Goal: Information Seeking & Learning: Compare options

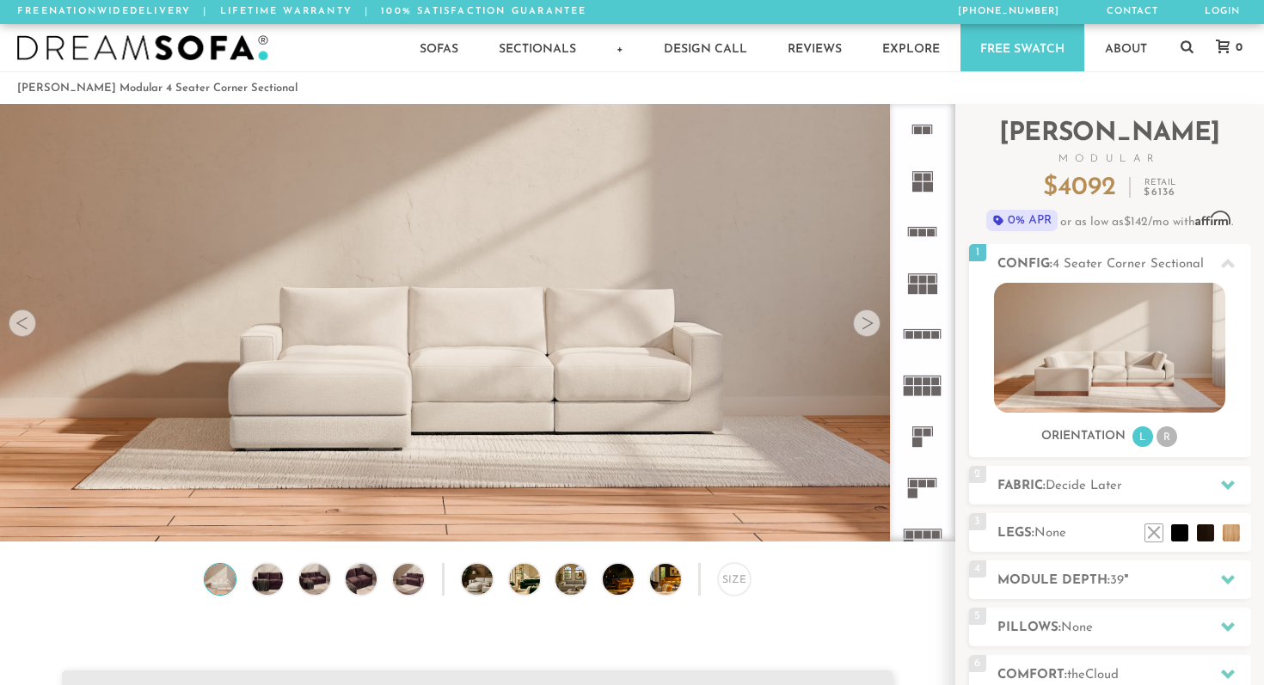
scroll to position [54, 0]
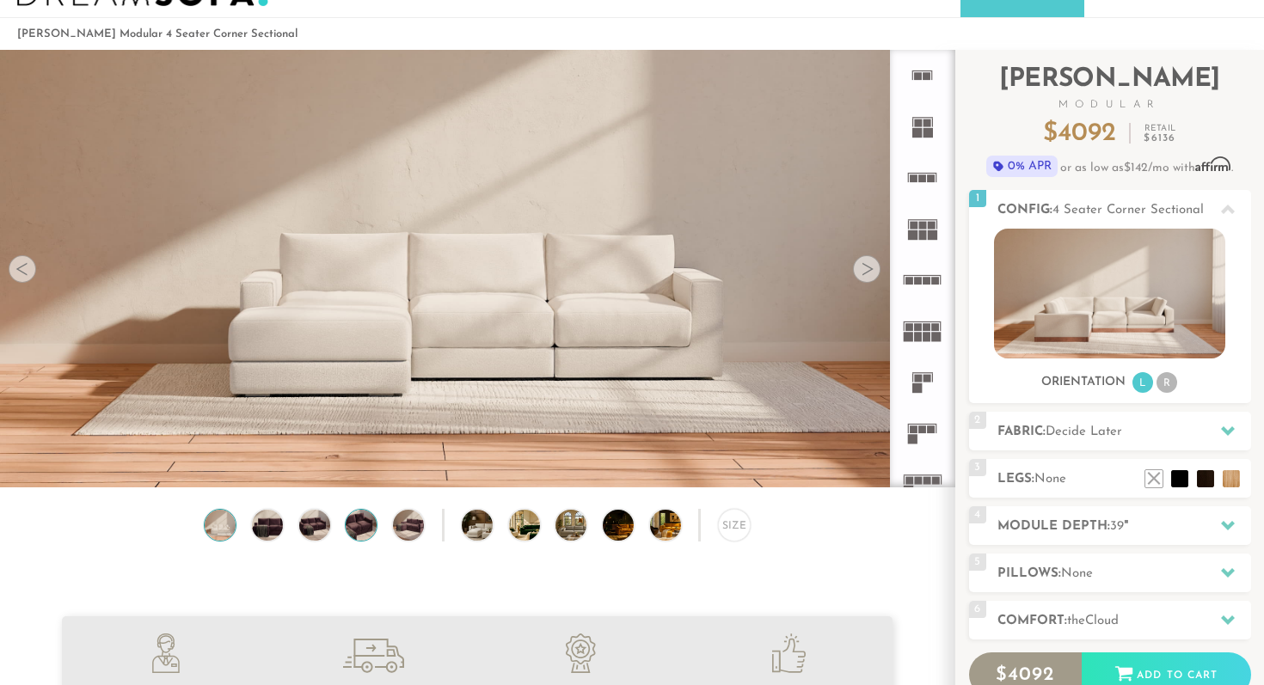
click at [361, 528] on img at bounding box center [361, 525] width 37 height 31
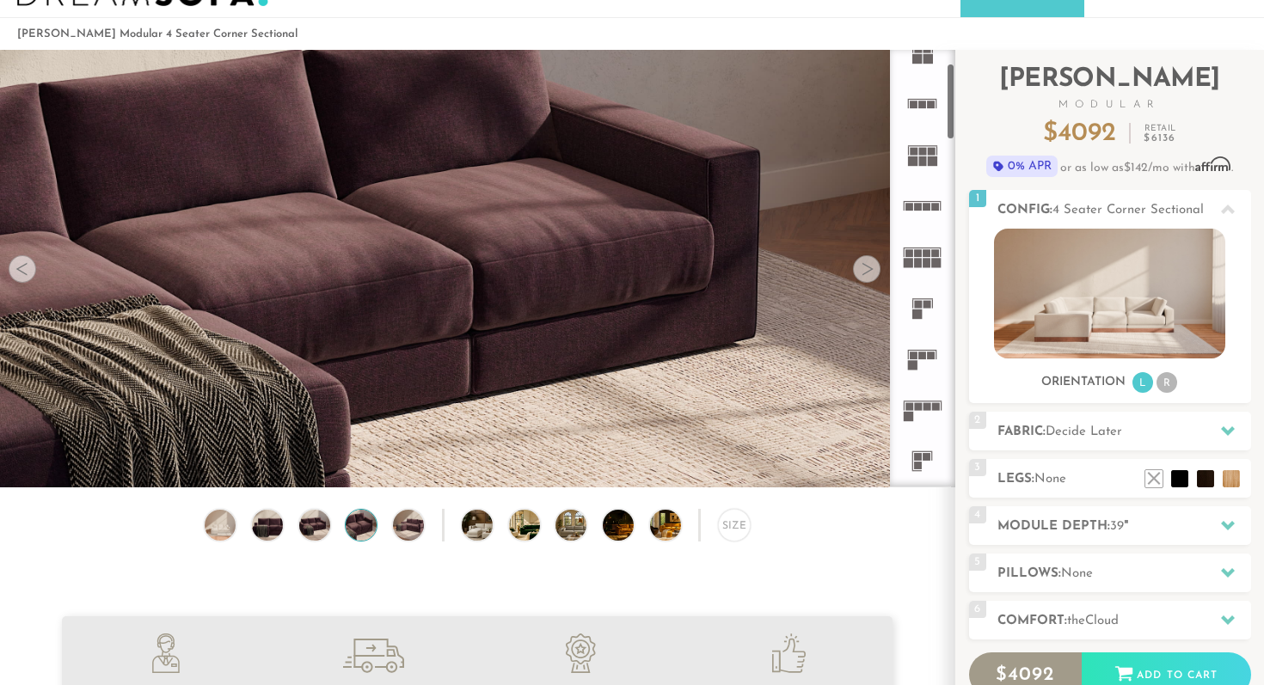
scroll to position [79, 0]
click at [924, 348] on rect at bounding box center [923, 351] width 8 height 8
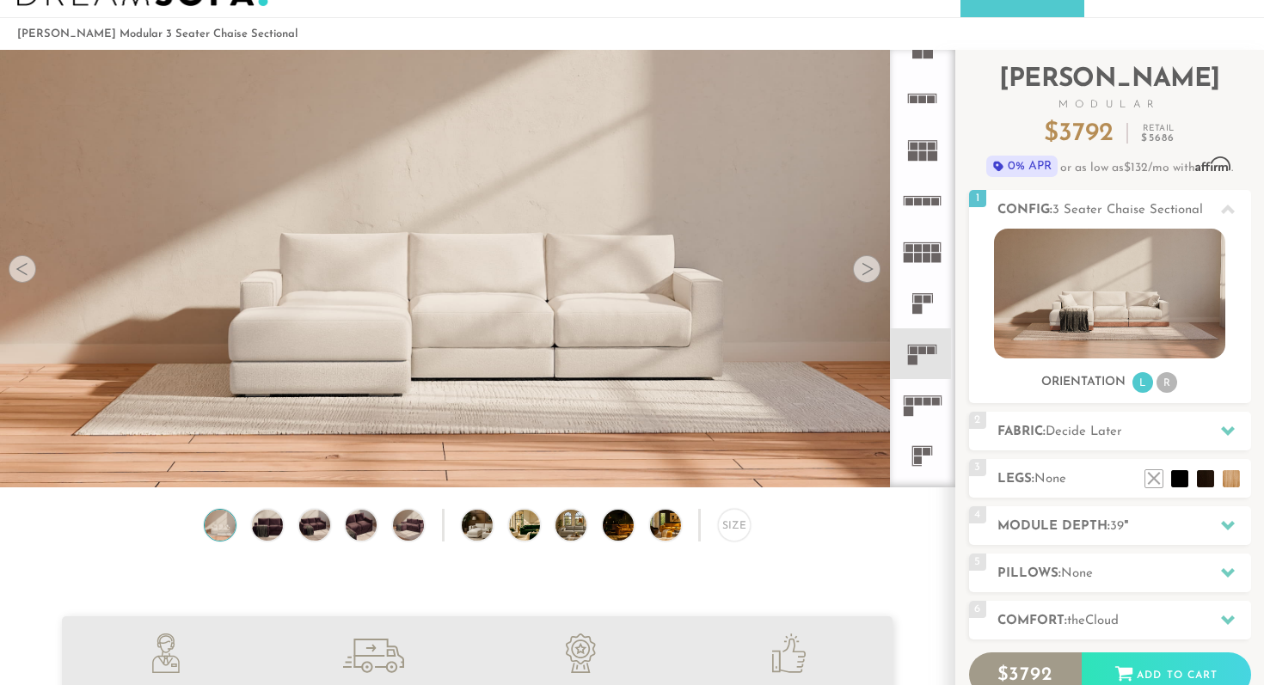
click at [929, 396] on icon at bounding box center [922, 404] width 51 height 51
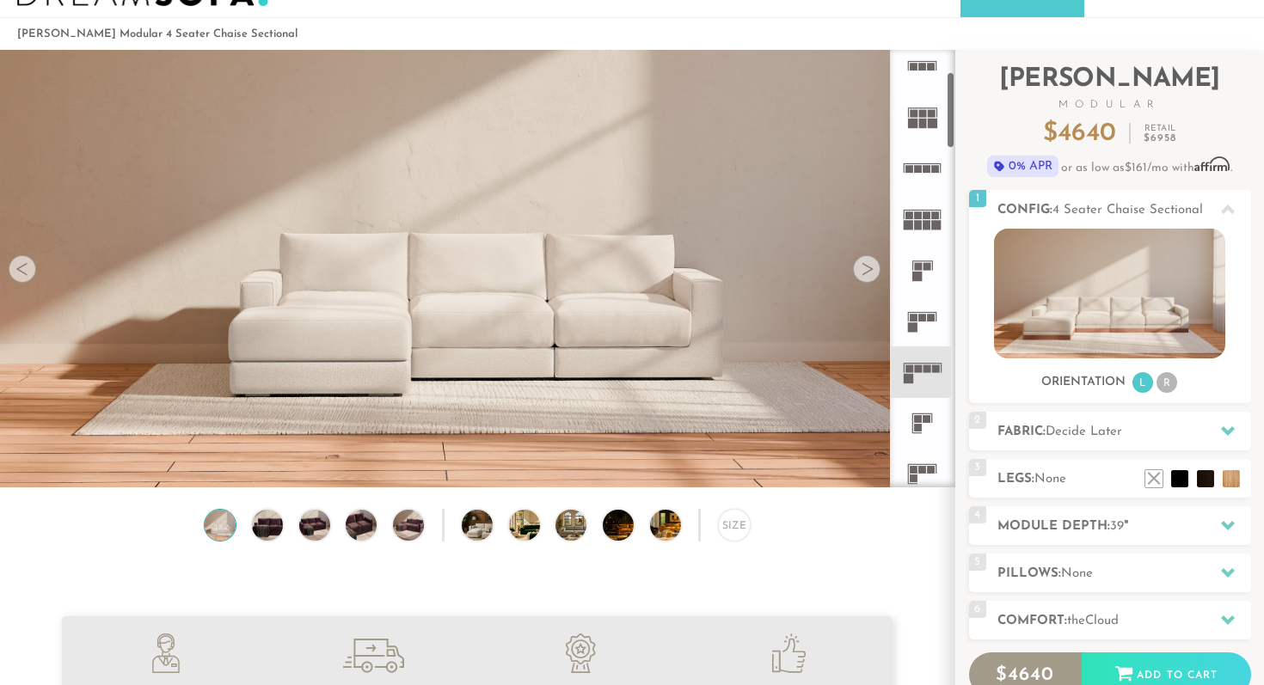
scroll to position [125, 0]
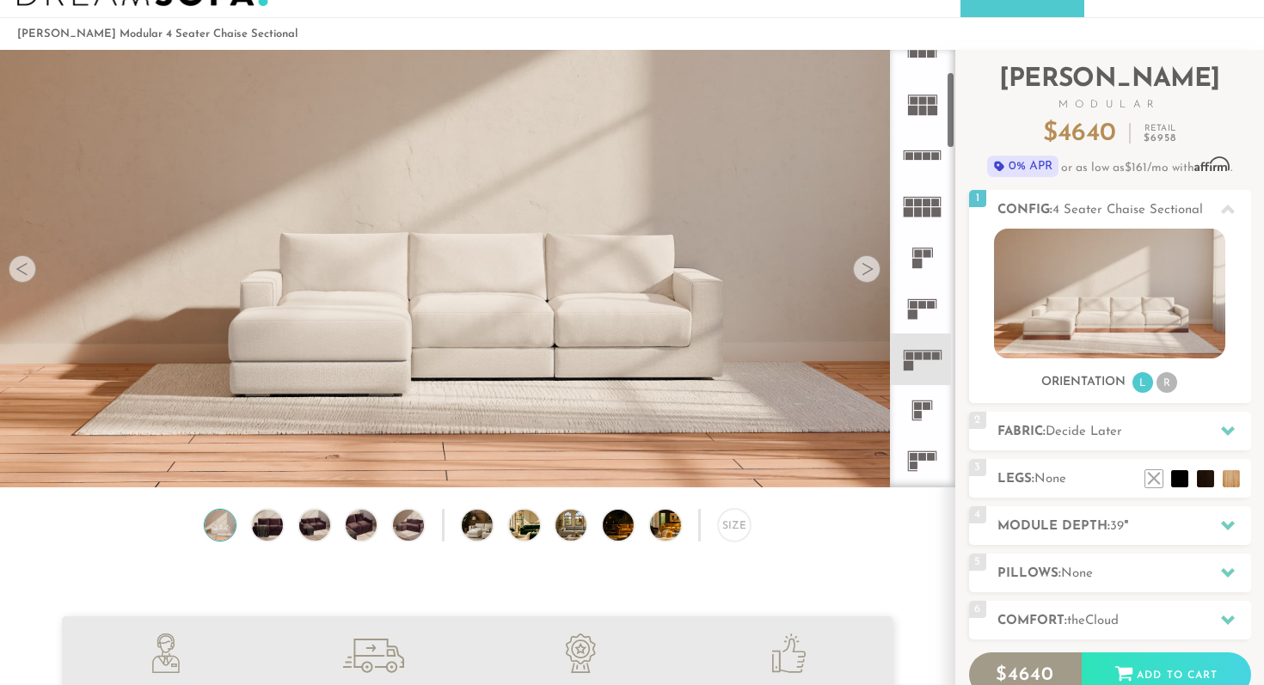
click at [929, 399] on icon at bounding box center [922, 410] width 51 height 51
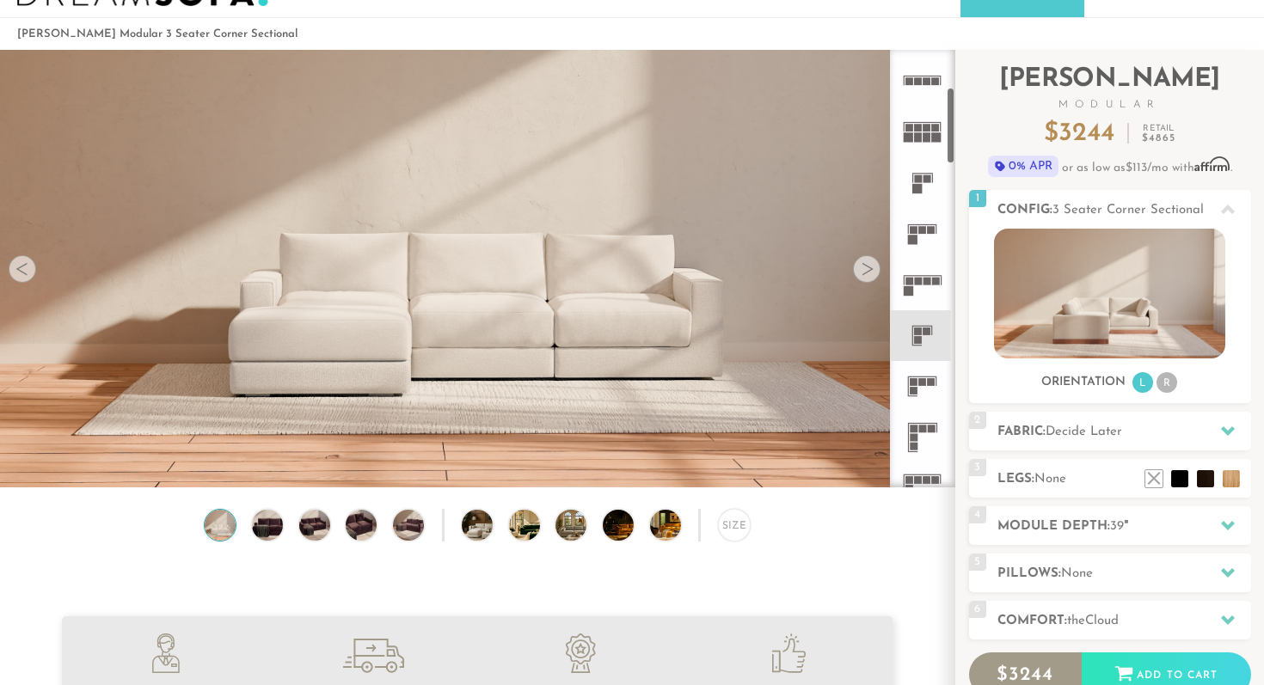
scroll to position [209, 0]
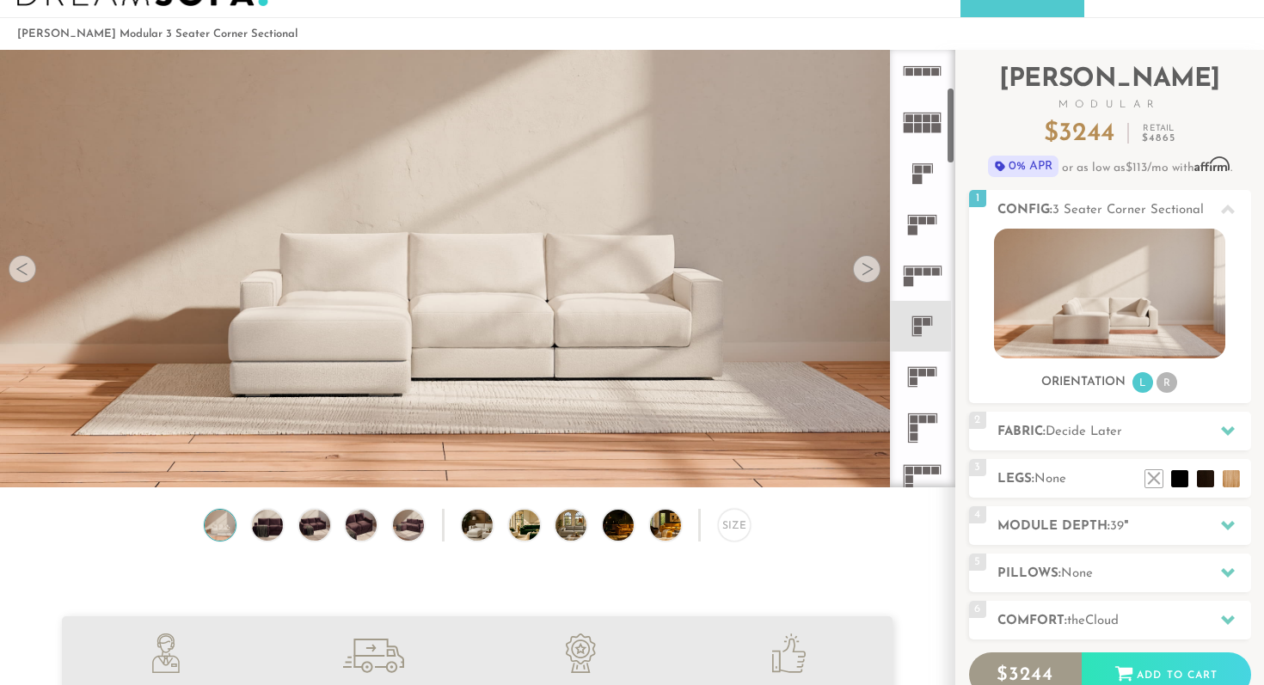
click at [924, 394] on icon at bounding box center [922, 377] width 51 height 51
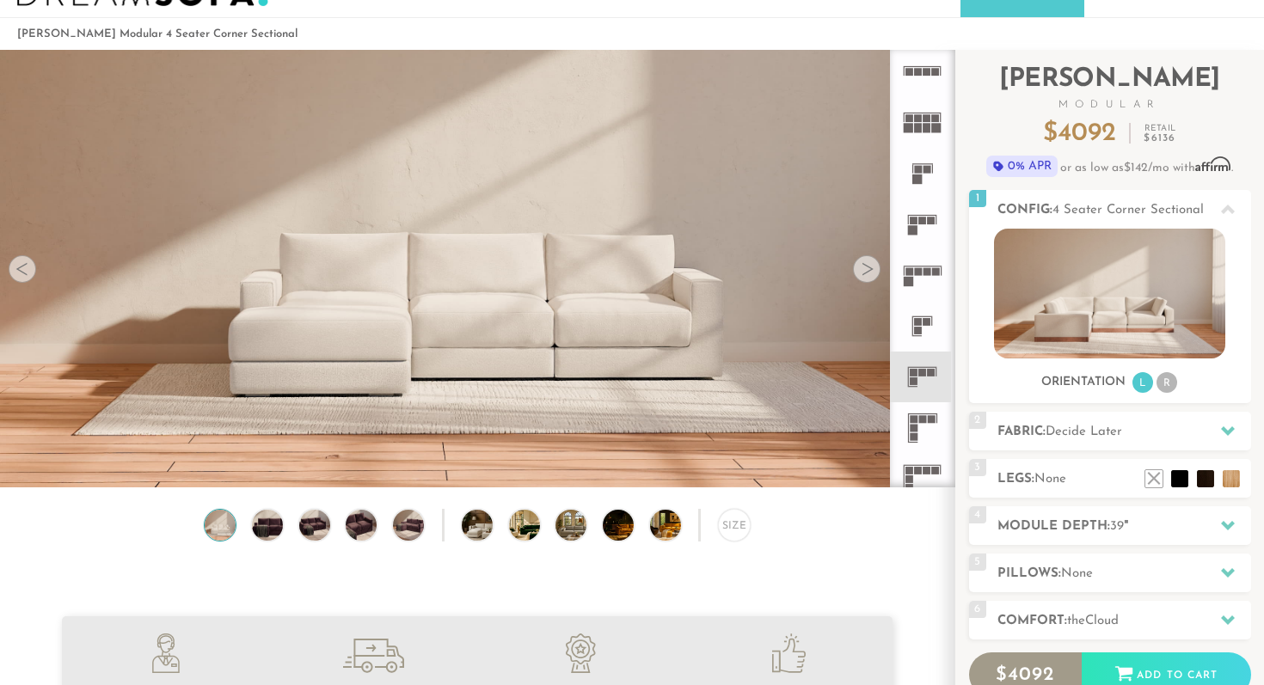
click at [924, 425] on icon at bounding box center [922, 427] width 51 height 51
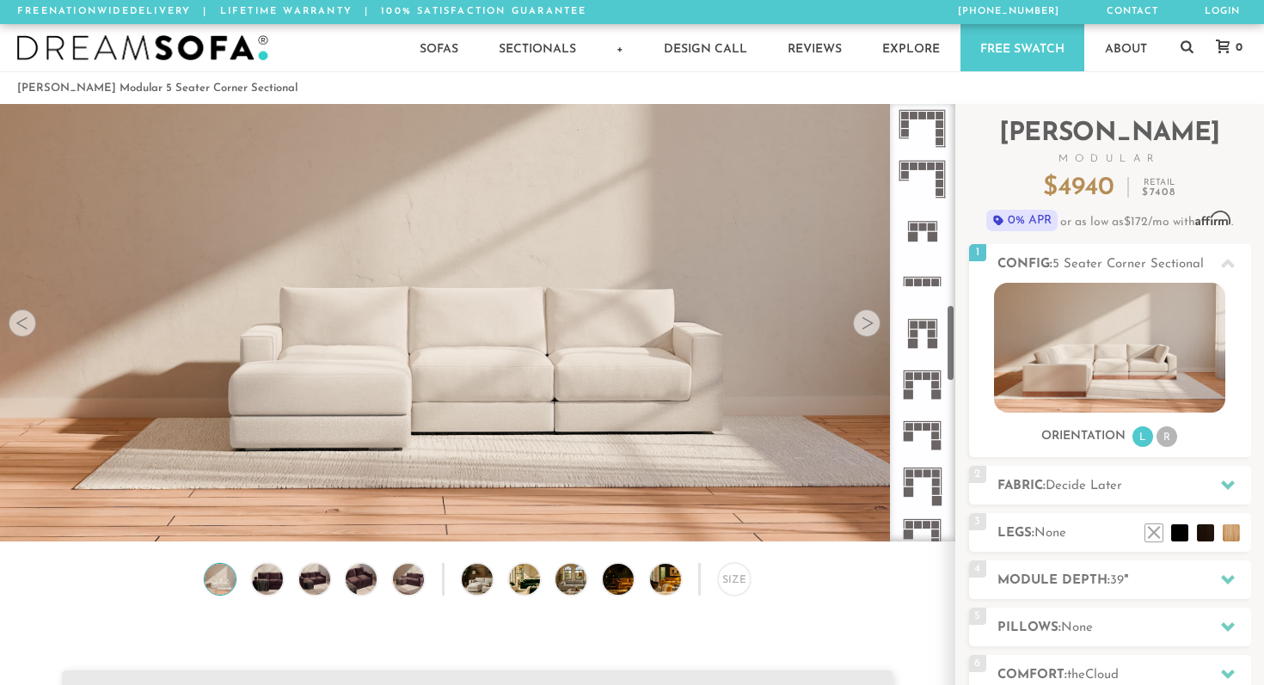
click at [1179, 55] on div "Sofas Sofas Sofa Sleepers Modular Sofas Sectionals Sectionals Sectional Sleeper…" at bounding box center [632, 47] width 1264 height 47
click at [1189, 47] on icon at bounding box center [1187, 47] width 13 height 14
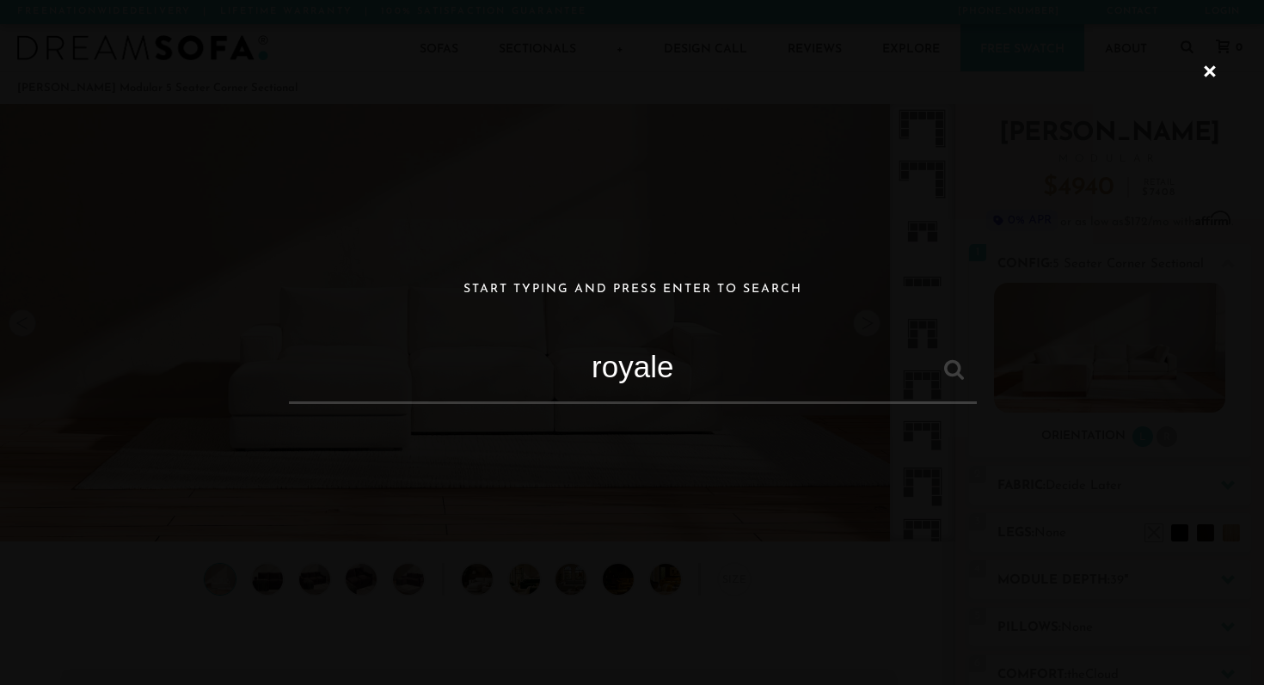
type input "royale"
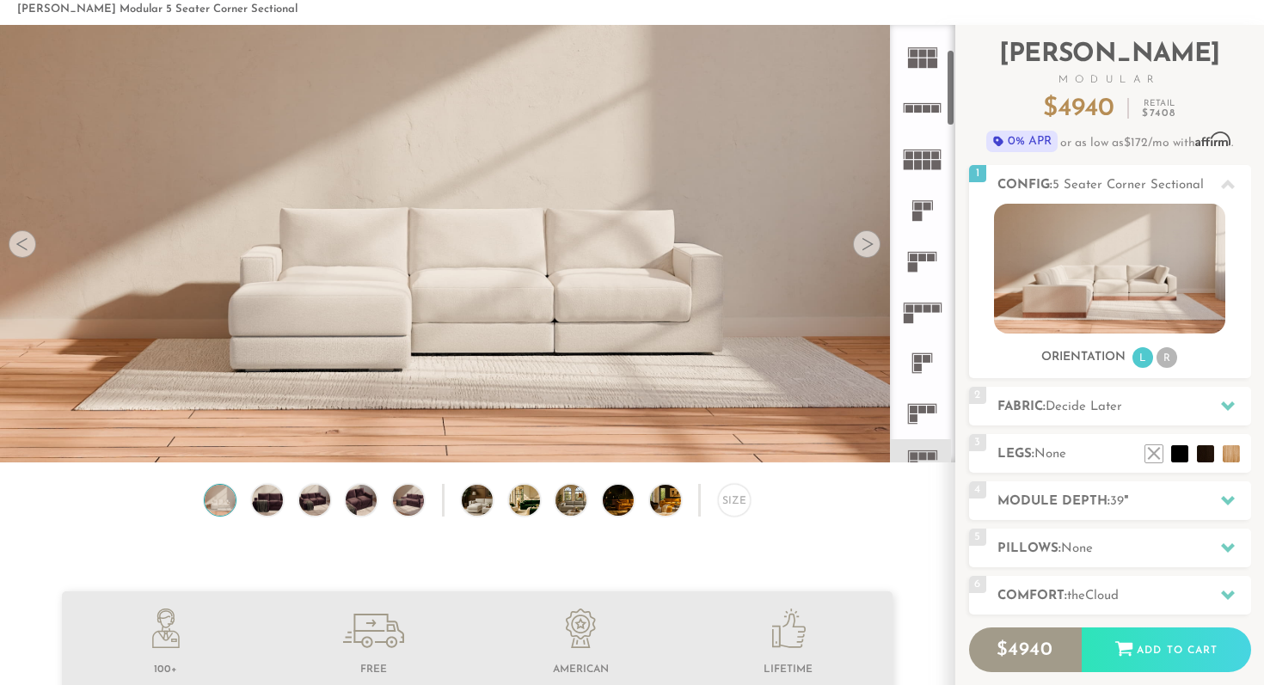
scroll to position [152, 0]
click at [922, 298] on icon at bounding box center [922, 306] width 51 height 51
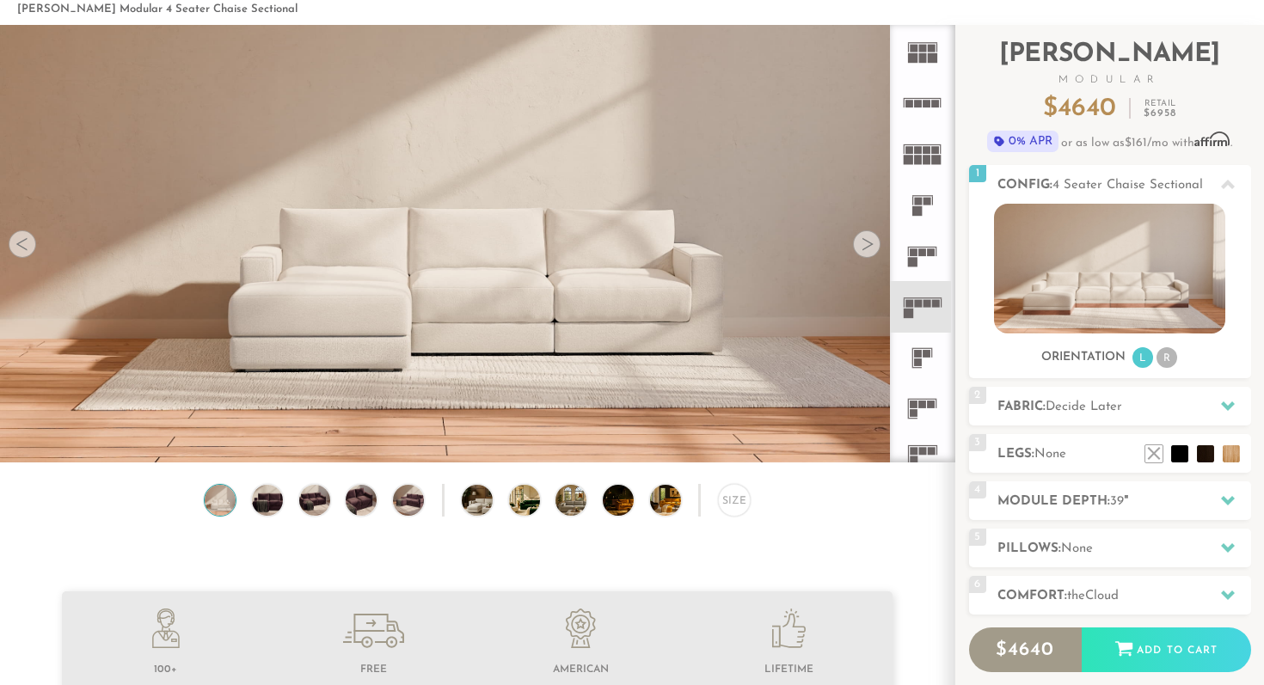
click at [916, 360] on rect at bounding box center [918, 363] width 8 height 8
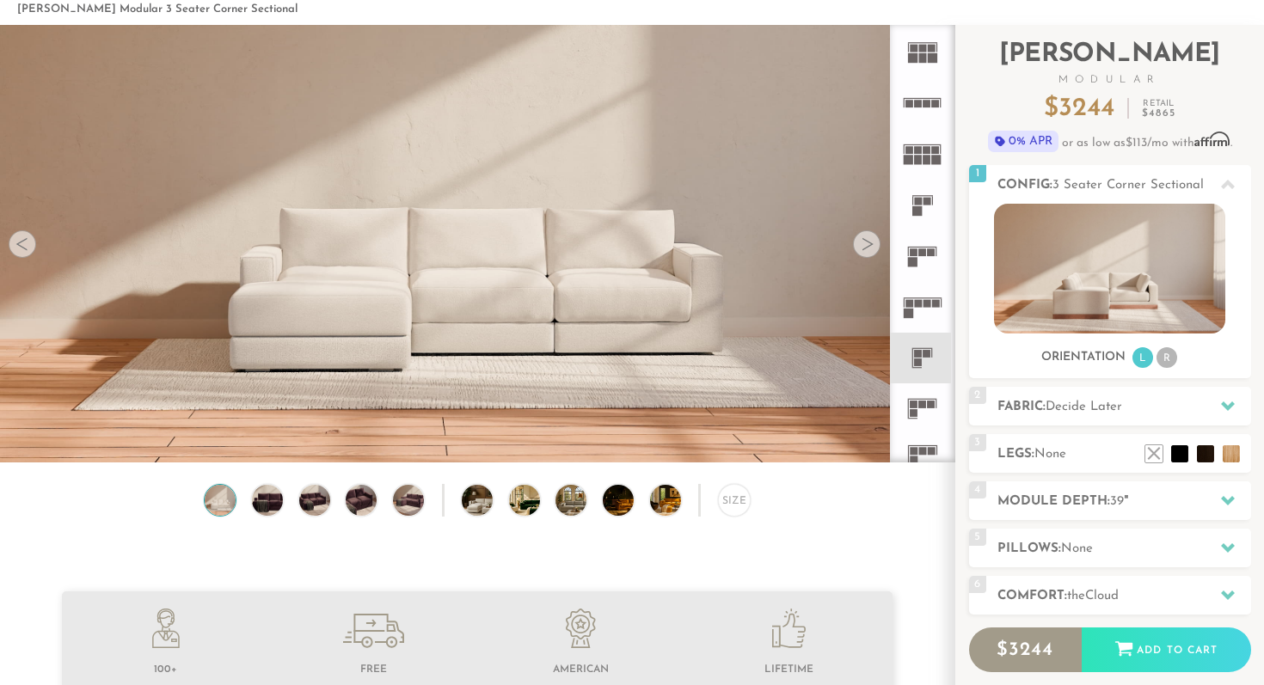
click at [916, 401] on rect at bounding box center [914, 405] width 8 height 8
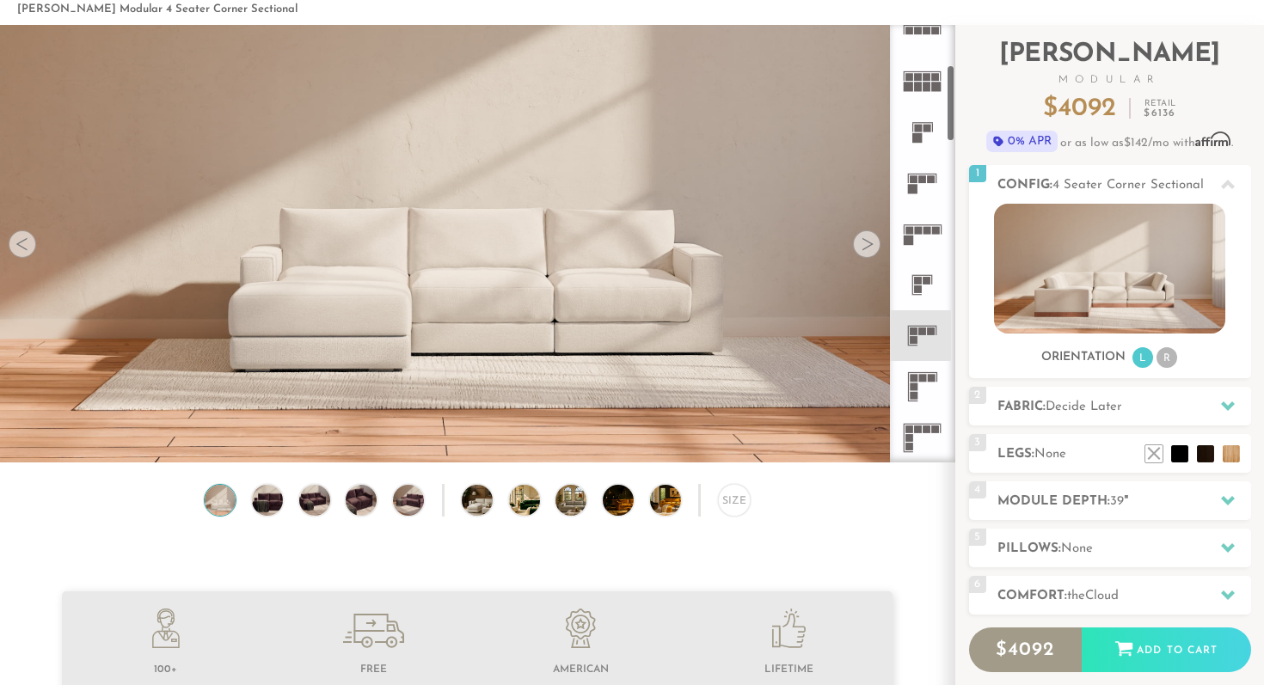
scroll to position [225, 0]
click at [916, 401] on rect at bounding box center [913, 401] width 9 height 1
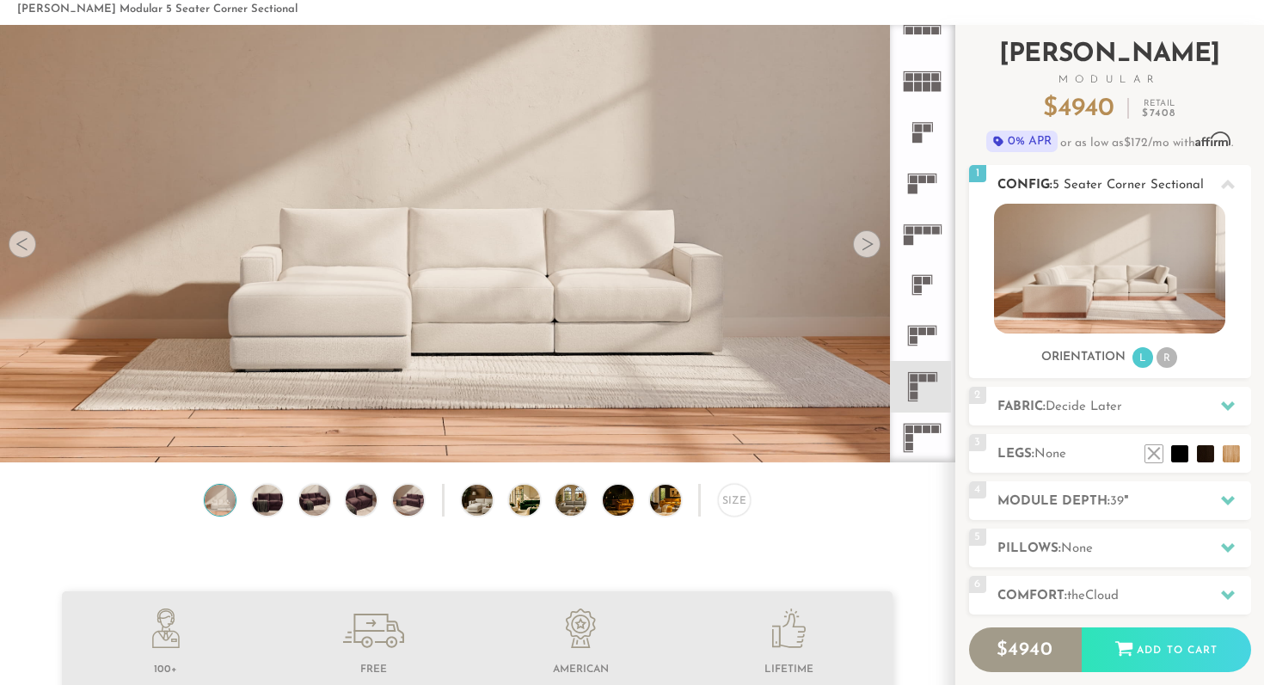
click at [1169, 361] on li "R" at bounding box center [1167, 357] width 21 height 21
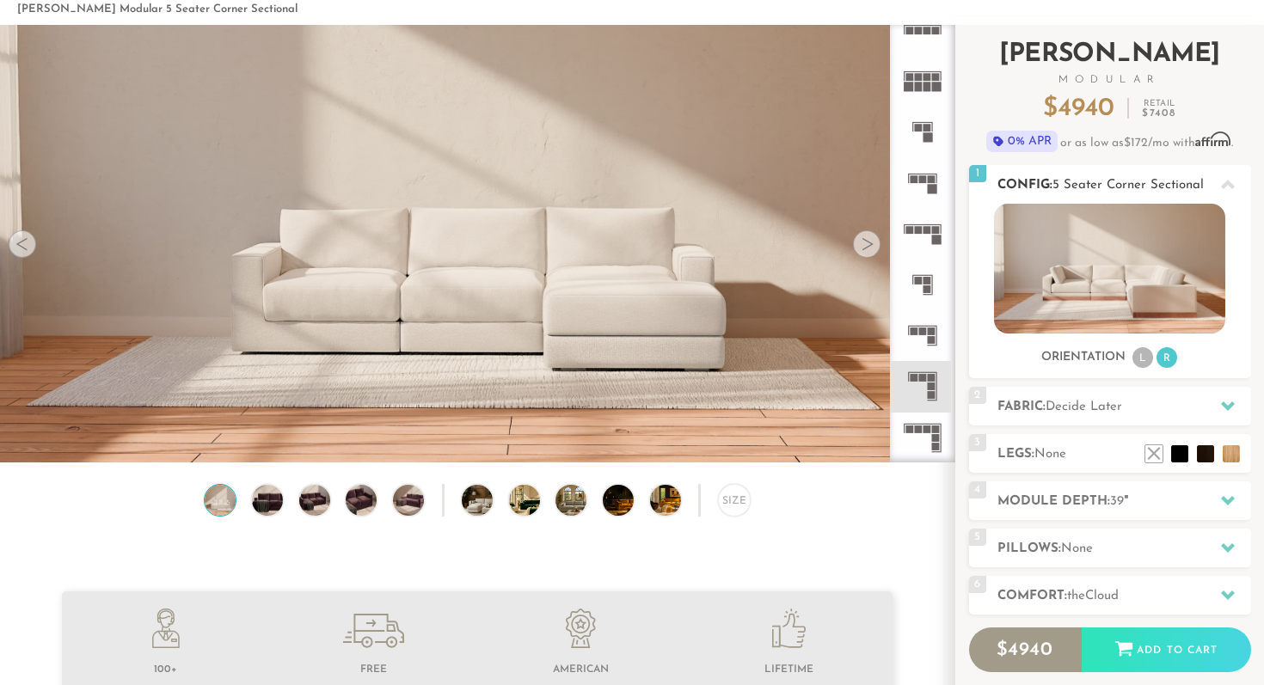
click at [1139, 362] on li "L" at bounding box center [1143, 357] width 21 height 21
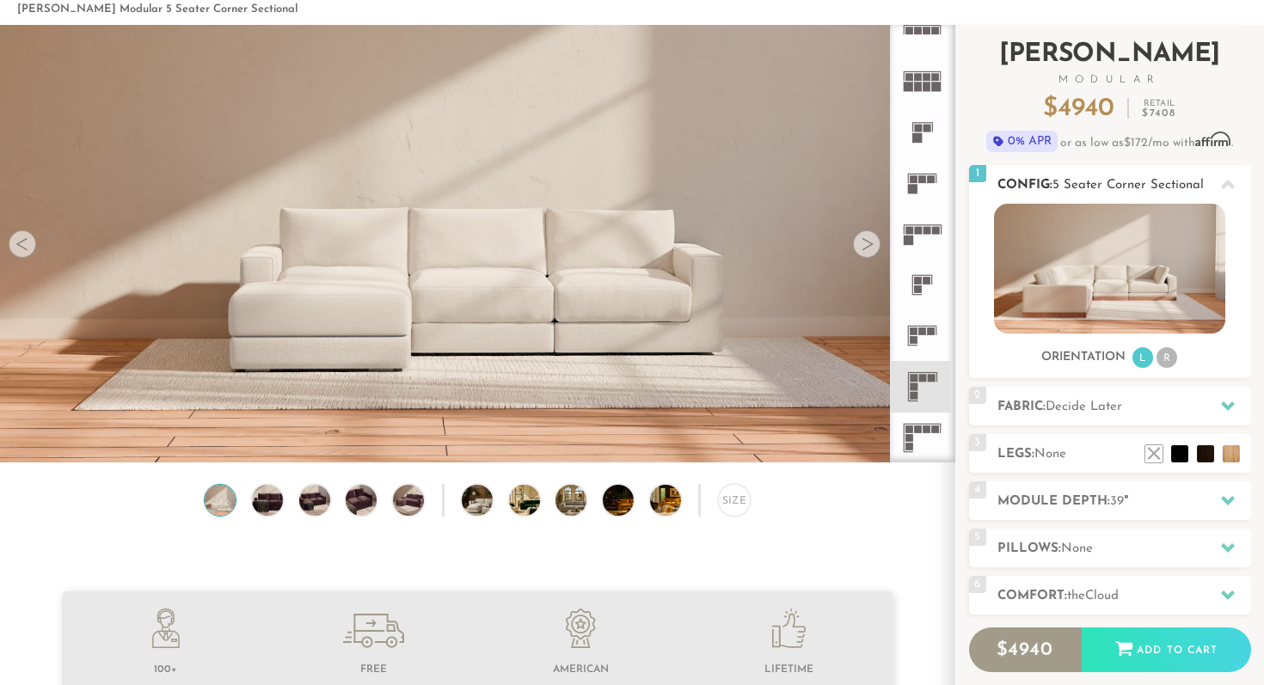
click at [1165, 357] on li "R" at bounding box center [1167, 357] width 21 height 21
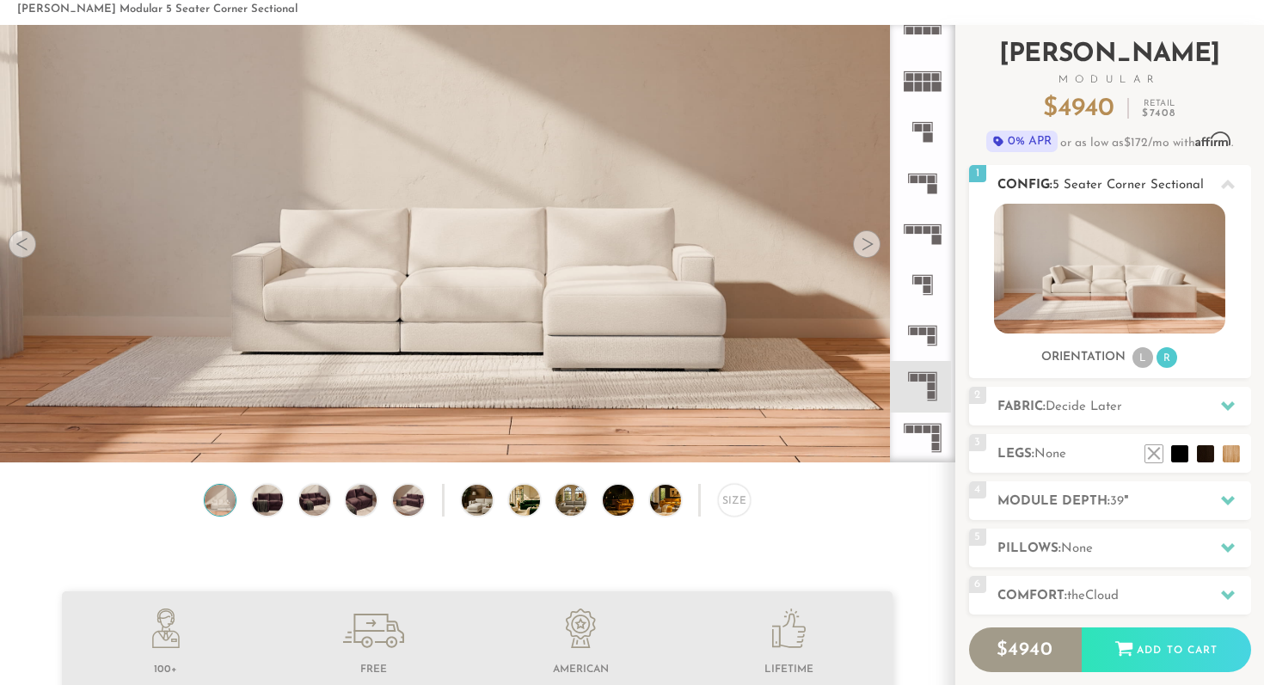
click at [1137, 357] on li "L" at bounding box center [1143, 357] width 21 height 21
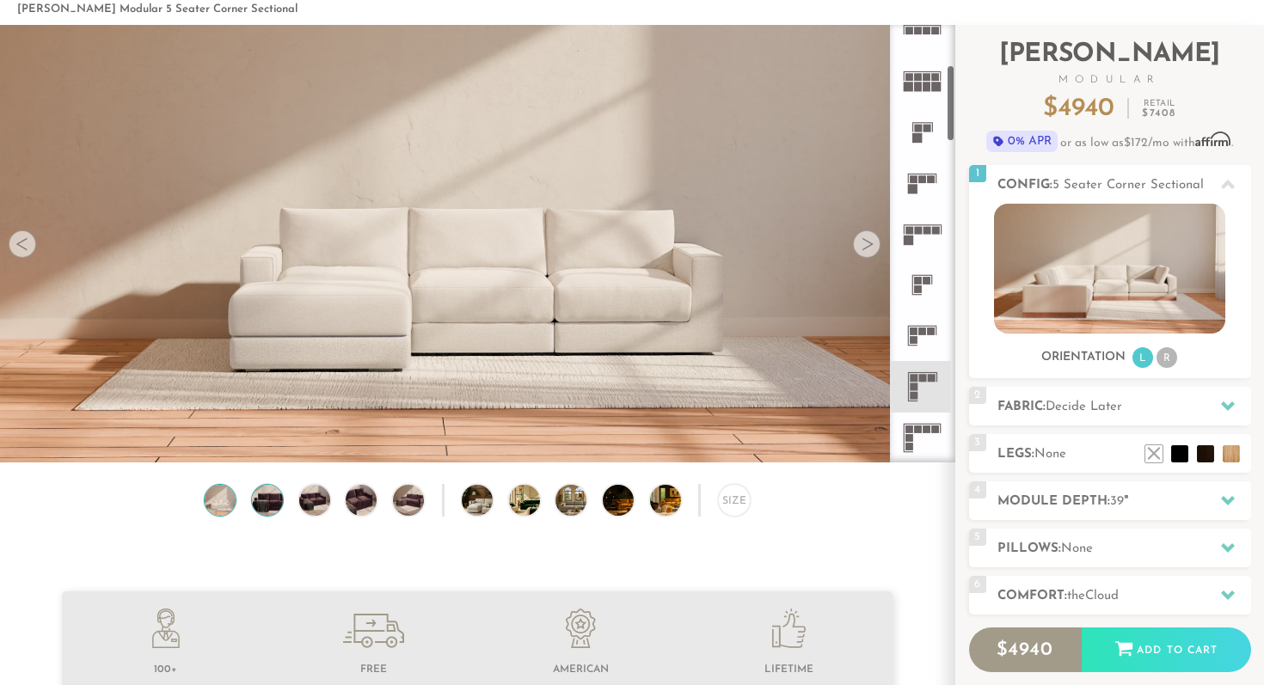
click at [265, 509] on img at bounding box center [267, 500] width 37 height 31
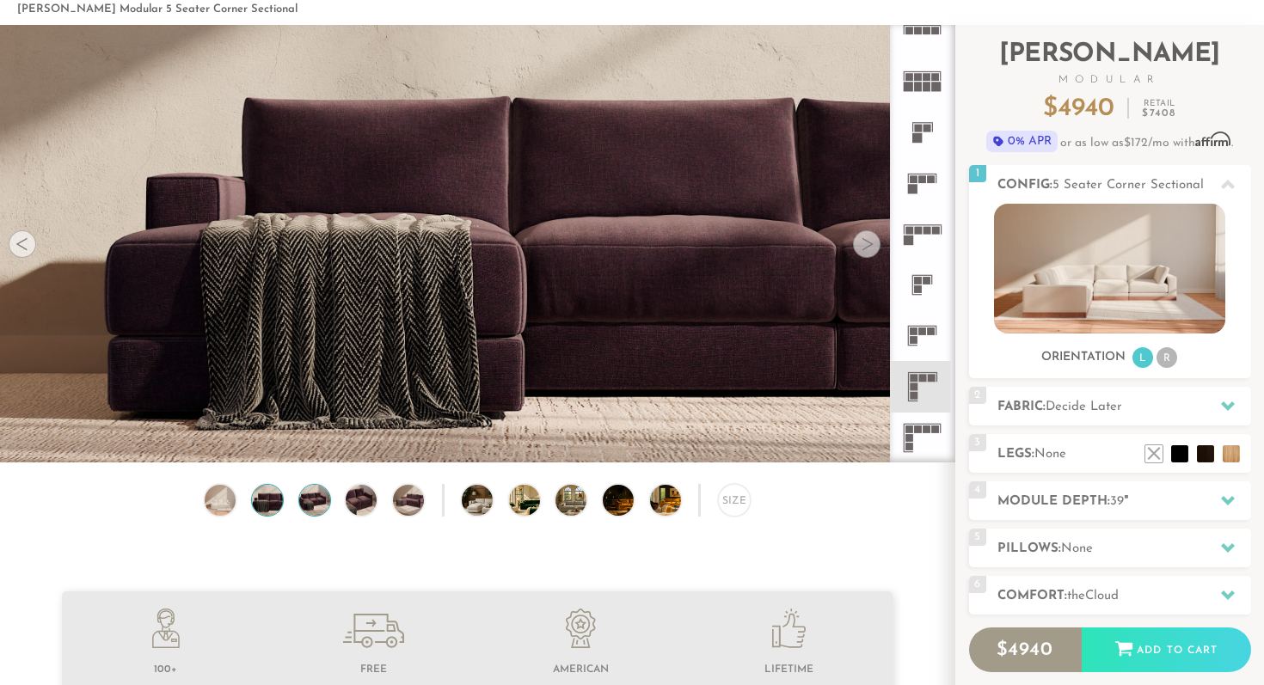
click at [321, 502] on img at bounding box center [314, 500] width 37 height 31
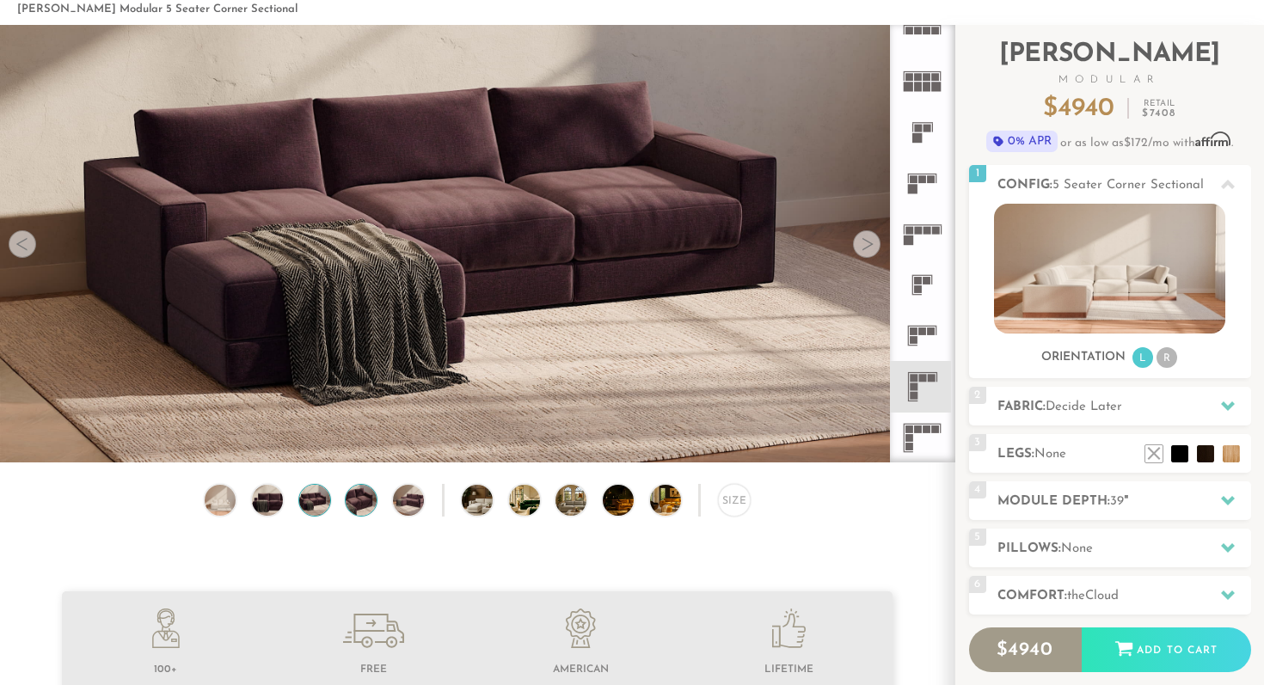
click at [371, 502] on img at bounding box center [361, 500] width 37 height 31
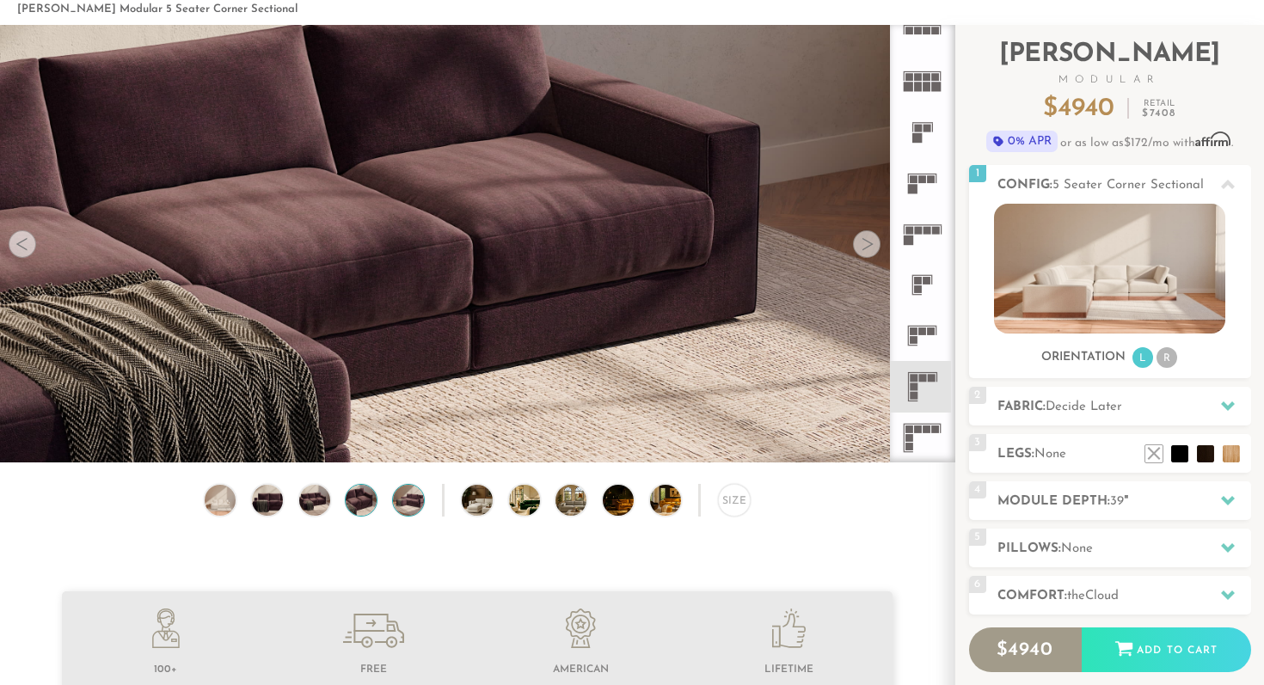
click at [402, 504] on img at bounding box center [408, 500] width 37 height 31
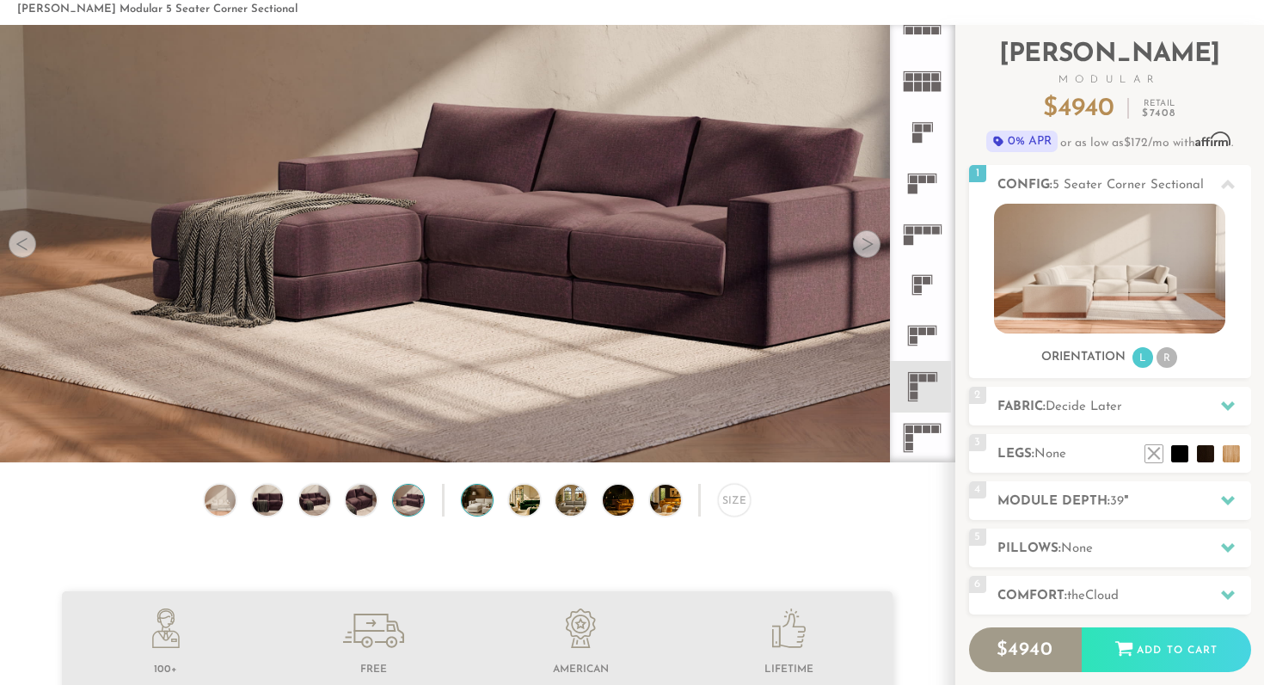
click at [491, 502] on img at bounding box center [489, 500] width 55 height 31
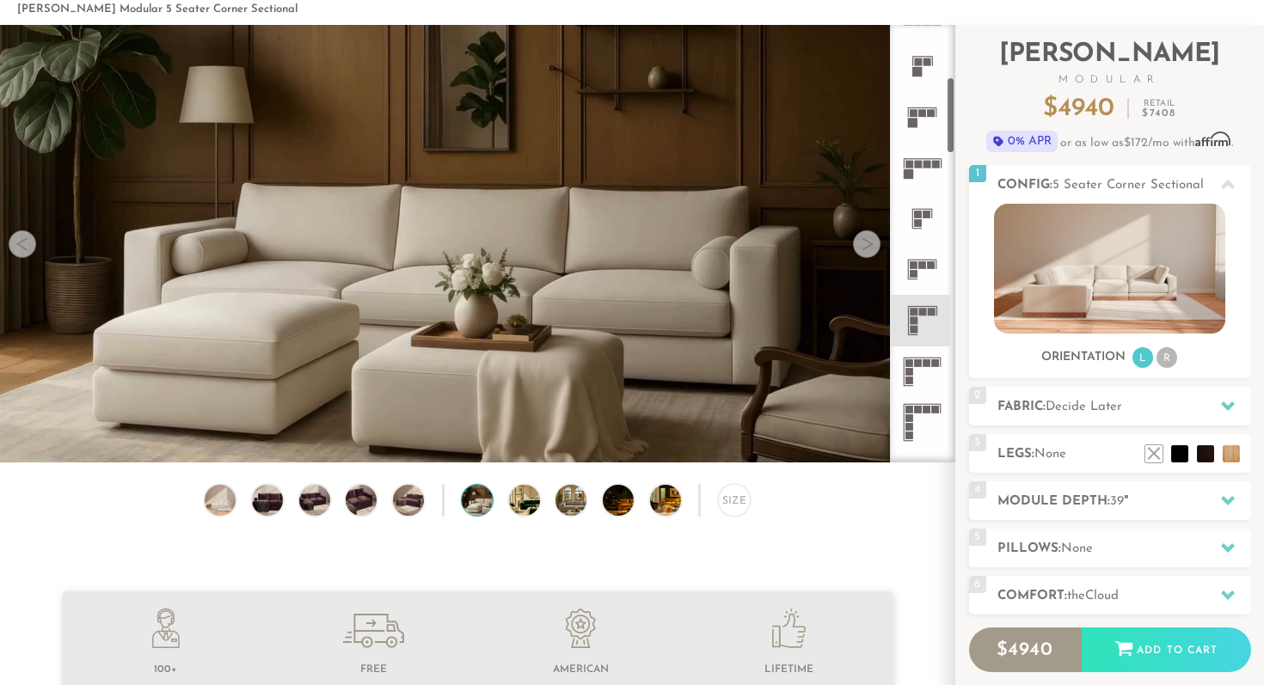
scroll to position [293, 0]
click at [930, 273] on icon at bounding box center [922, 267] width 51 height 51
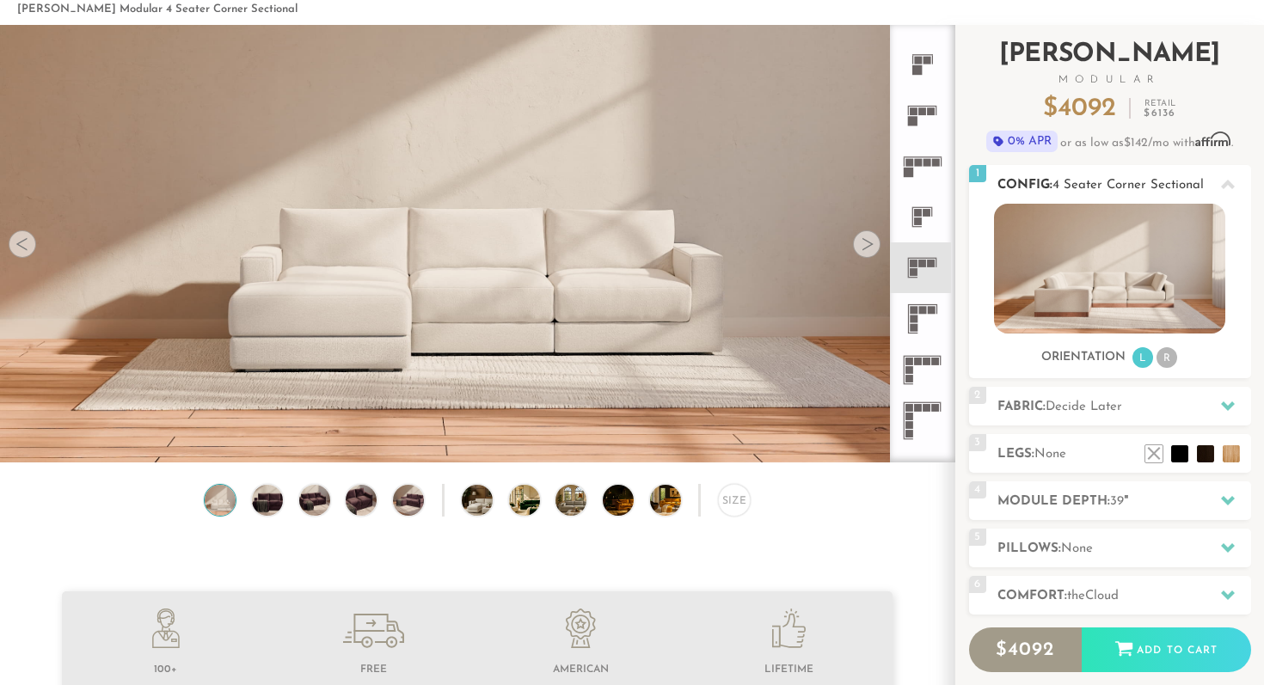
click at [1169, 373] on div "1 Config: 4 Seater Corner Sectional L Sofas L Sectionals U Sectionals" at bounding box center [1110, 271] width 282 height 213
click at [1165, 367] on li "R" at bounding box center [1167, 357] width 21 height 21
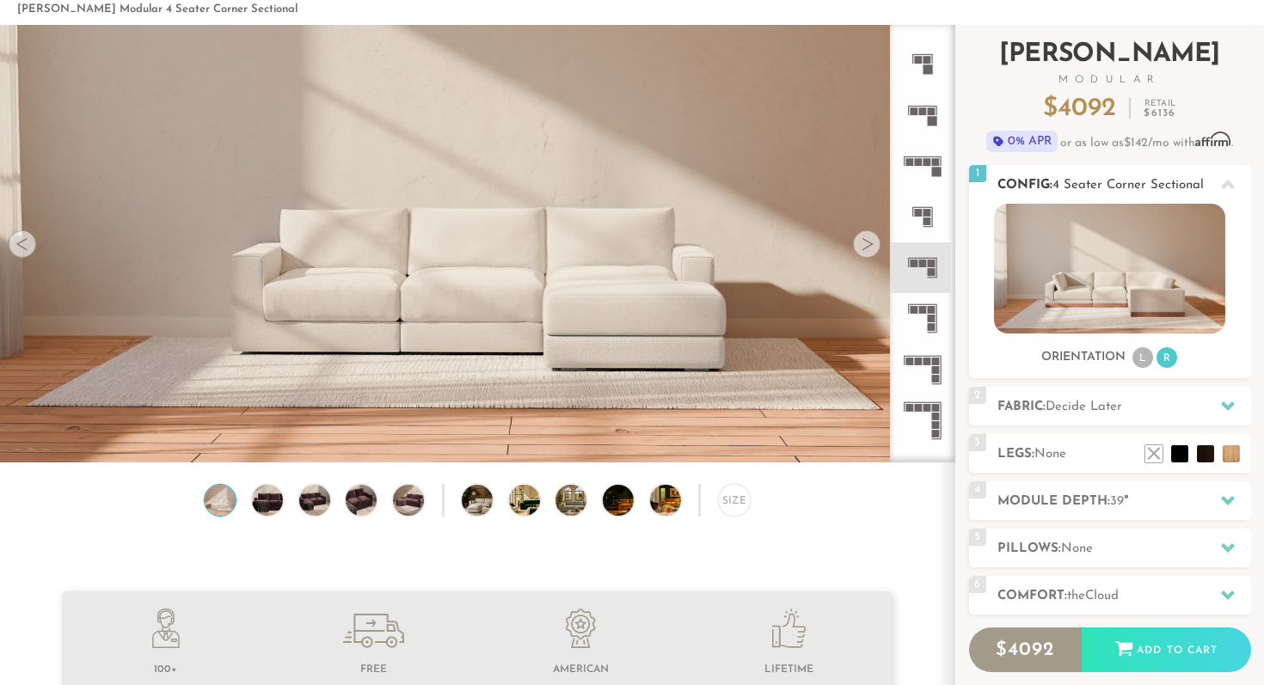
click at [1135, 365] on li "L" at bounding box center [1143, 357] width 21 height 21
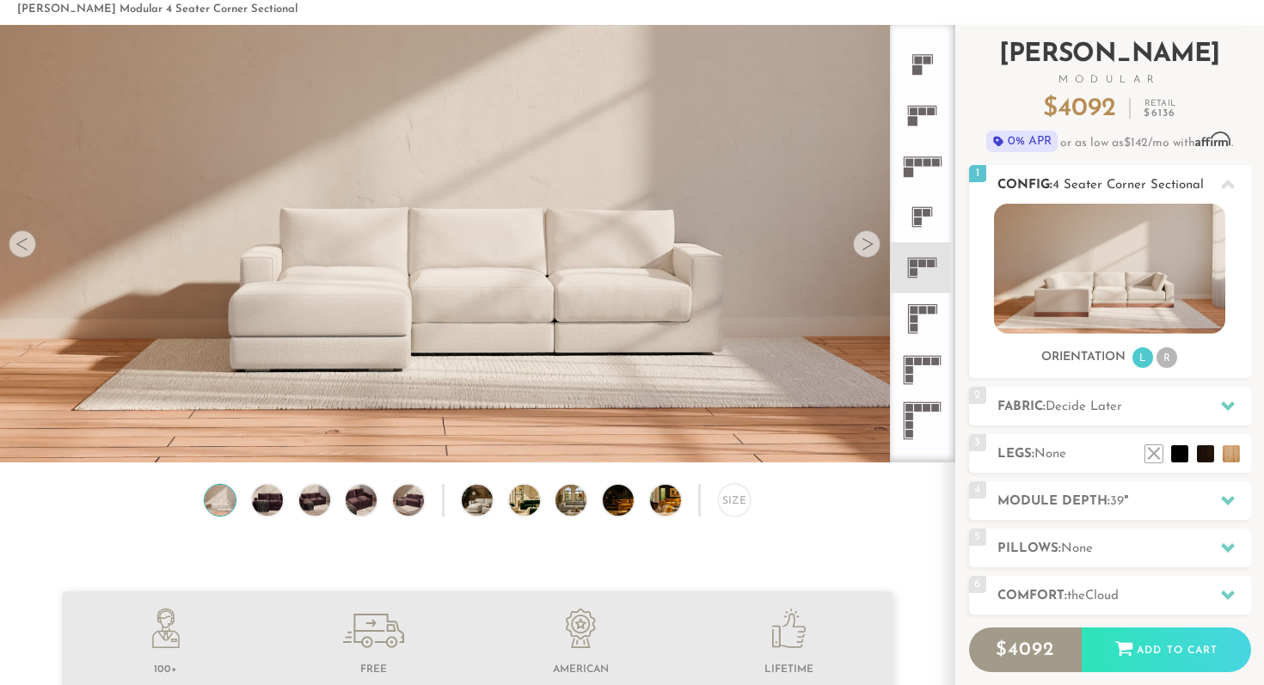
click at [1165, 360] on li "R" at bounding box center [1167, 357] width 21 height 21
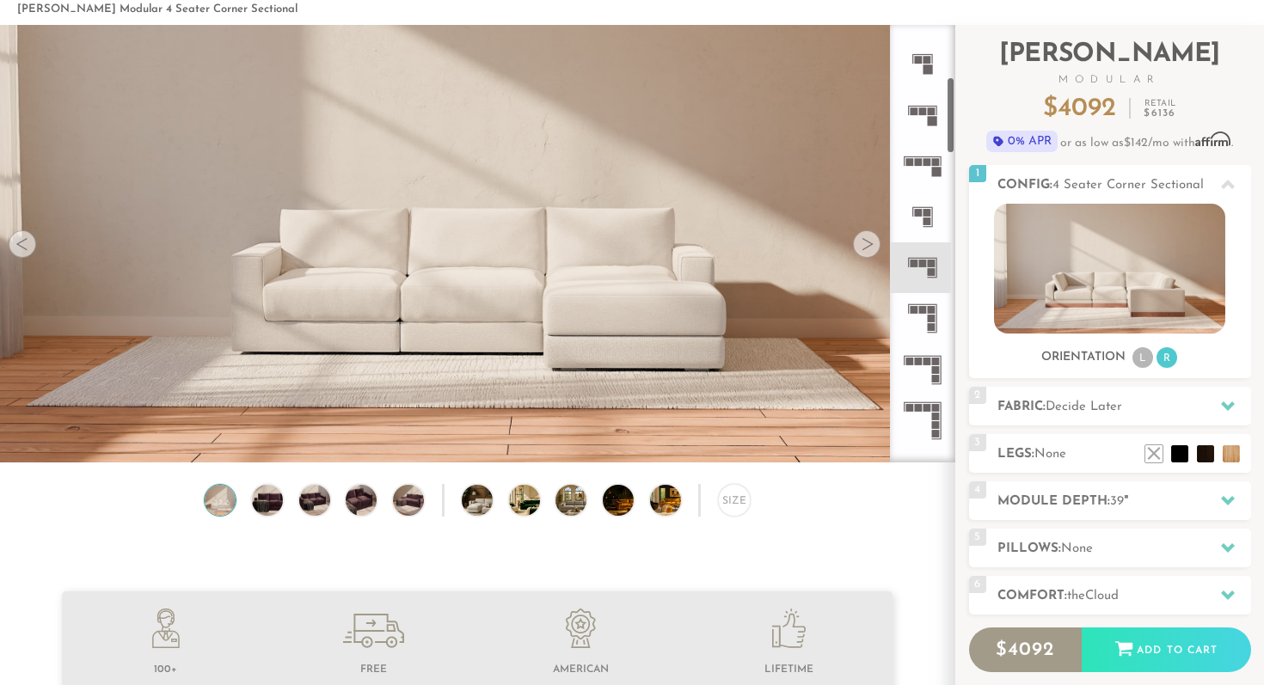
click at [852, 232] on img at bounding box center [477, 107] width 955 height 318
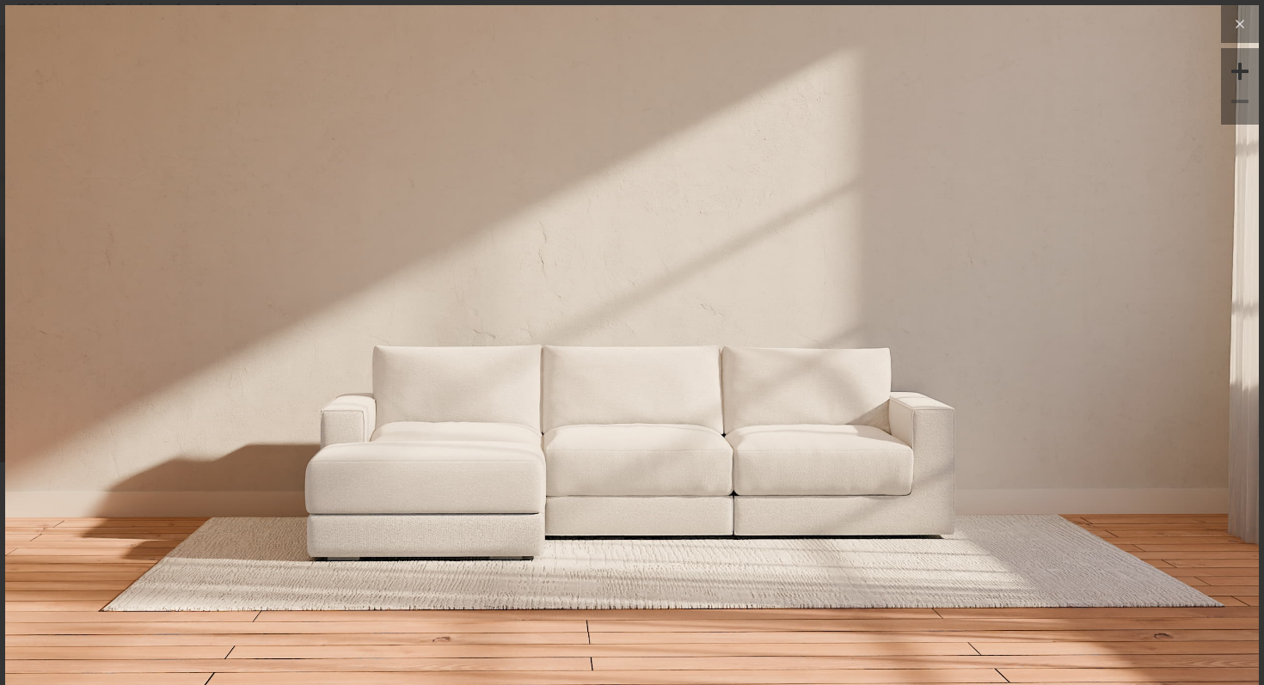
click at [1240, 25] on icon at bounding box center [1241, 25] width 8 height 8
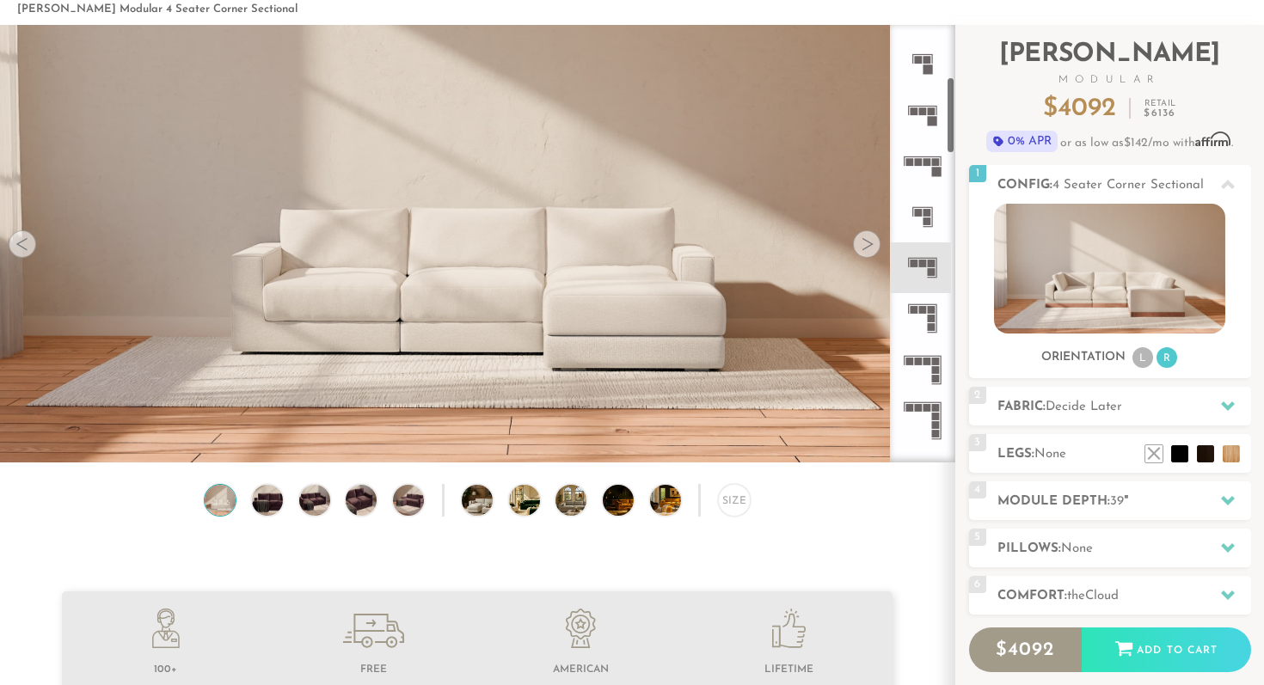
click at [867, 248] on div at bounding box center [867, 244] width 28 height 28
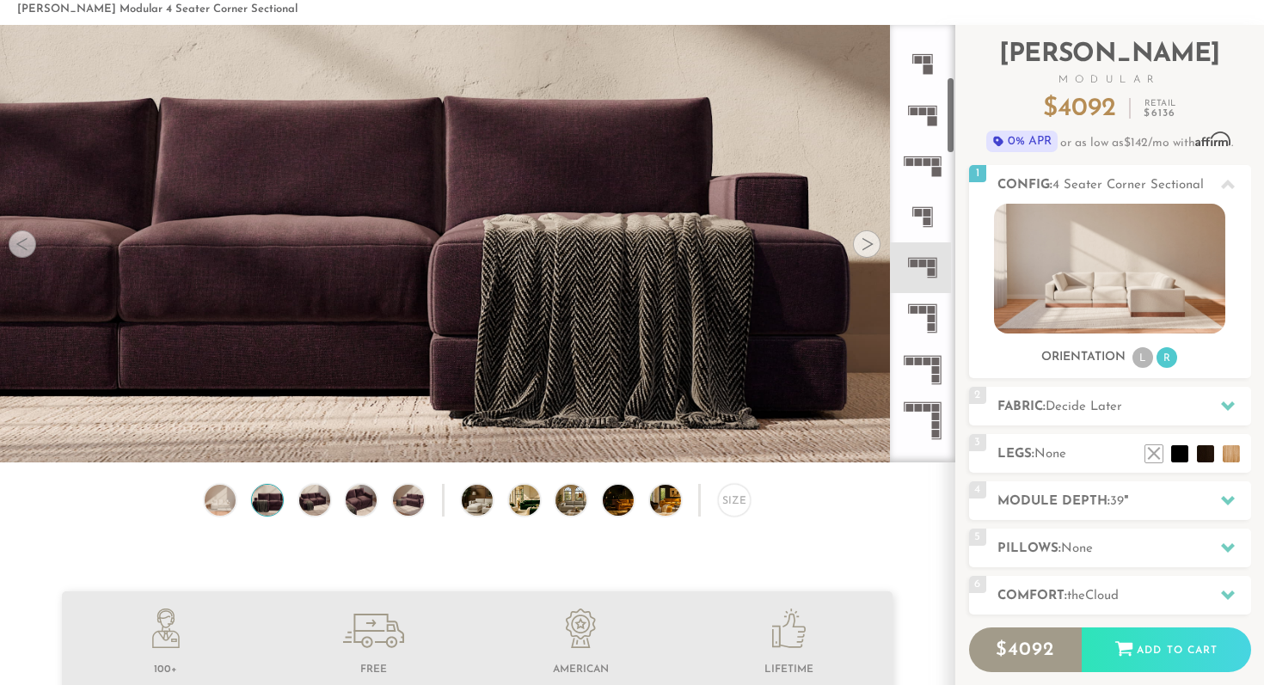
click at [867, 248] on div at bounding box center [867, 244] width 28 height 28
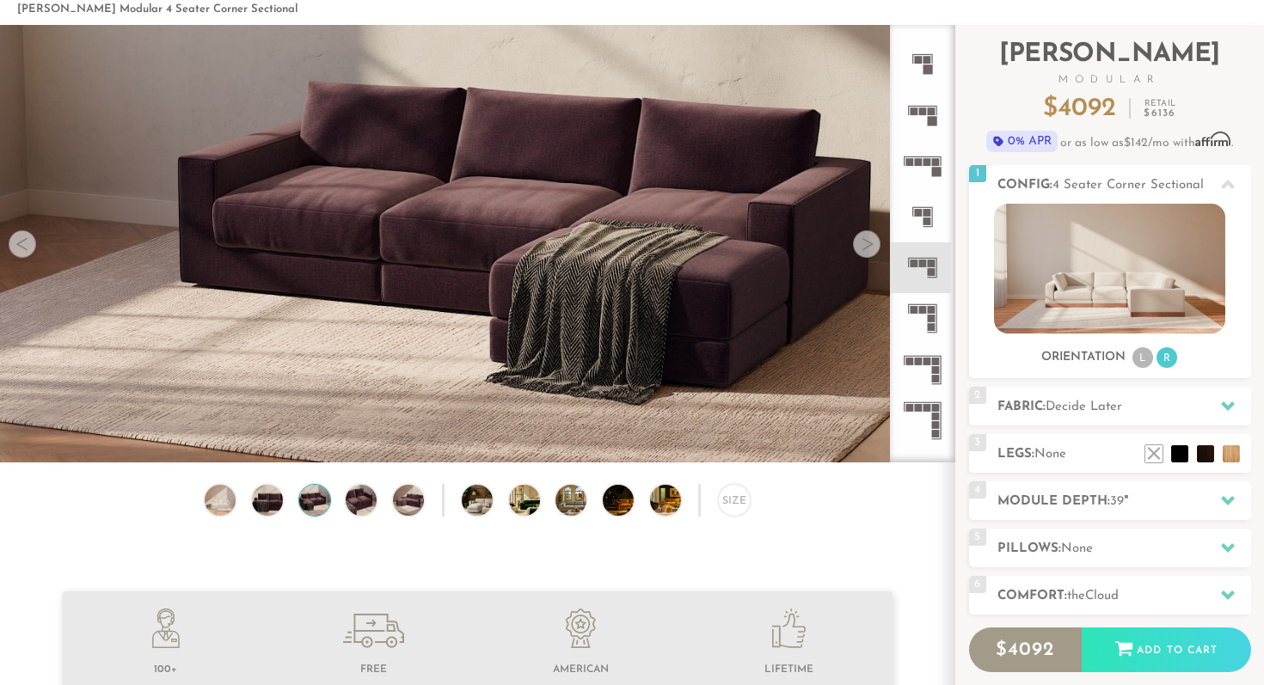
click at [867, 248] on div at bounding box center [867, 244] width 28 height 28
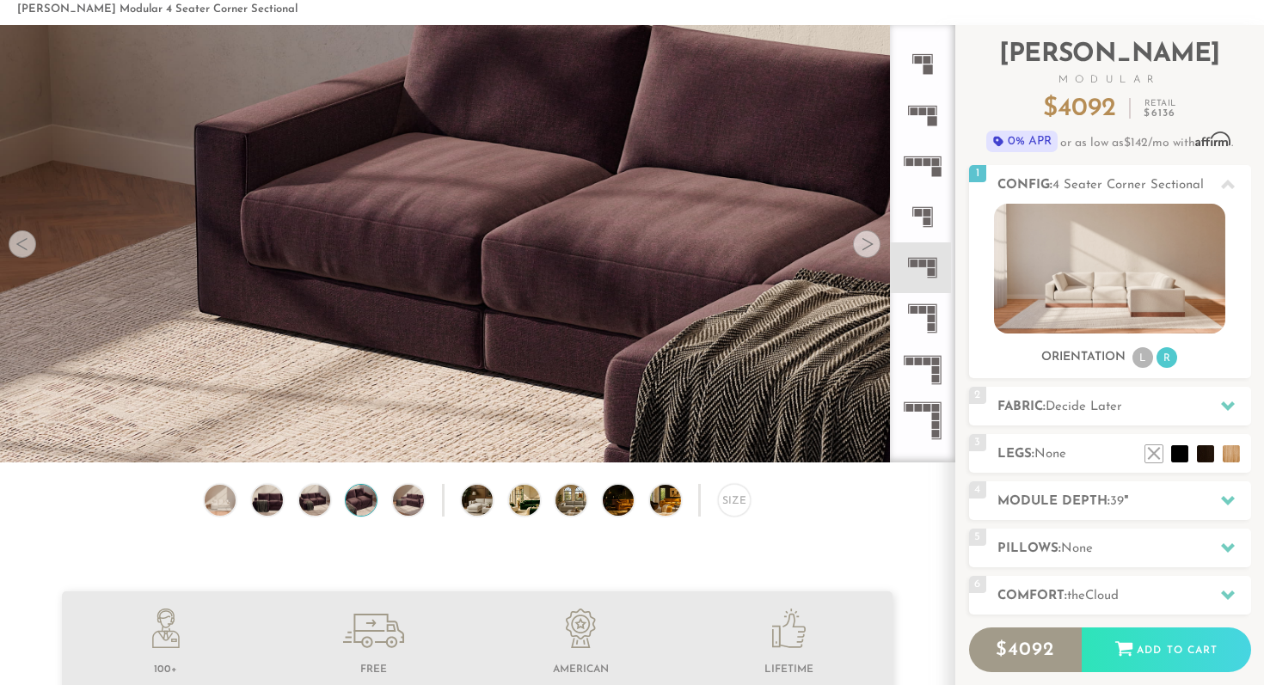
click at [867, 248] on div at bounding box center [867, 244] width 28 height 28
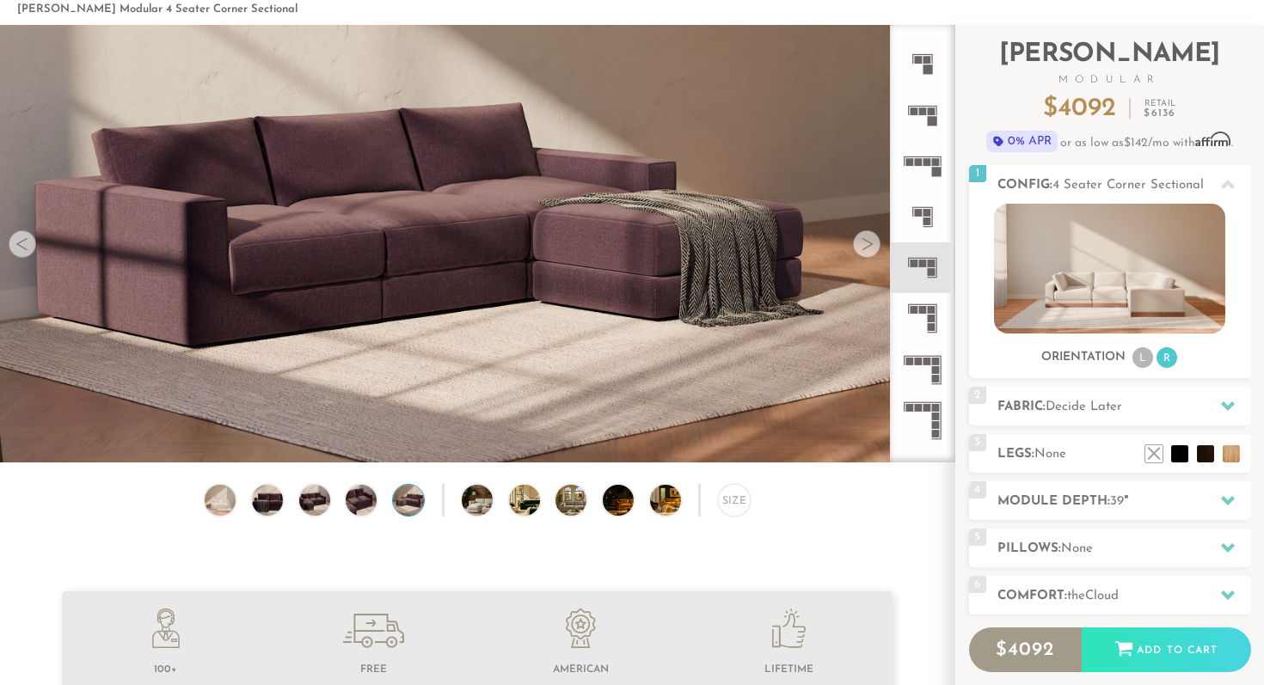
click at [867, 248] on div at bounding box center [867, 244] width 28 height 28
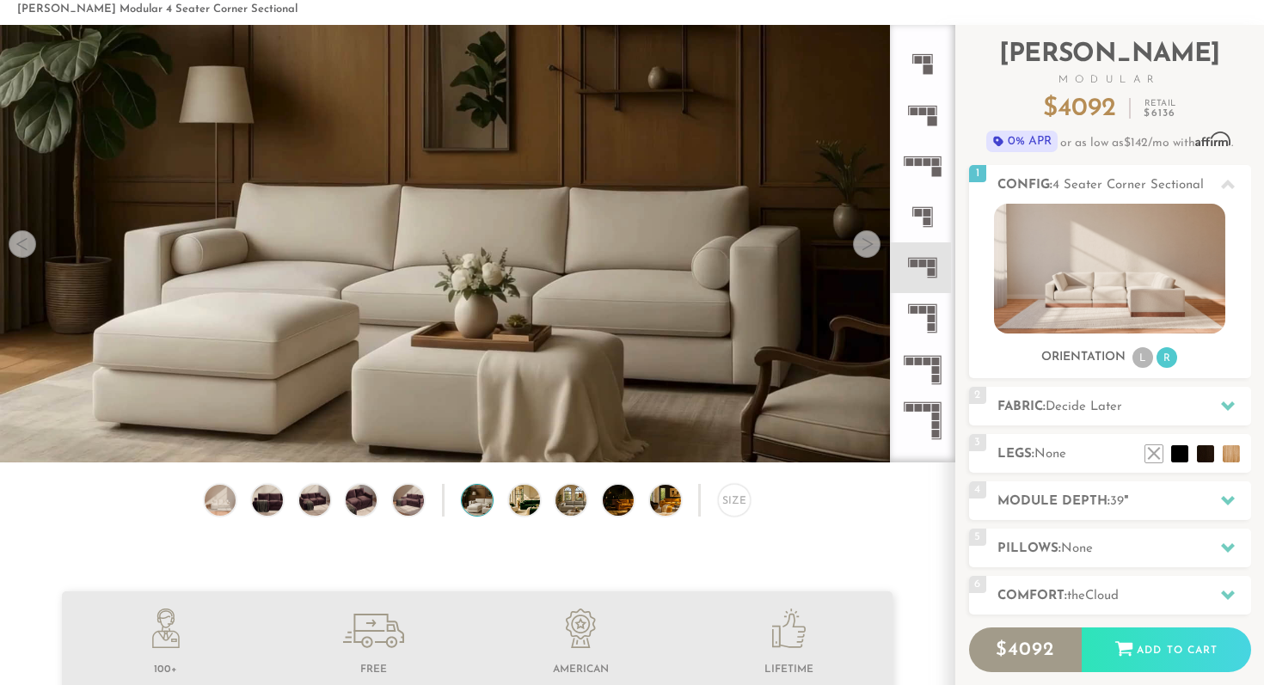
click at [867, 248] on div at bounding box center [867, 244] width 28 height 28
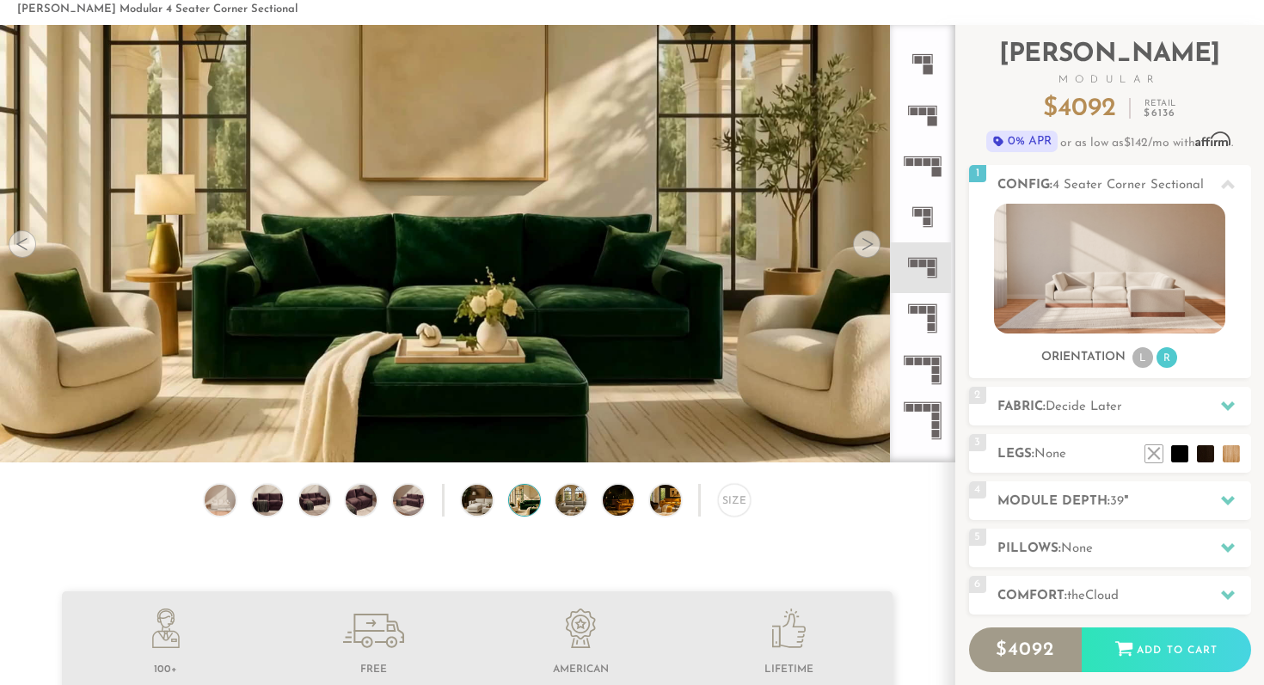
click at [867, 248] on div at bounding box center [867, 244] width 28 height 28
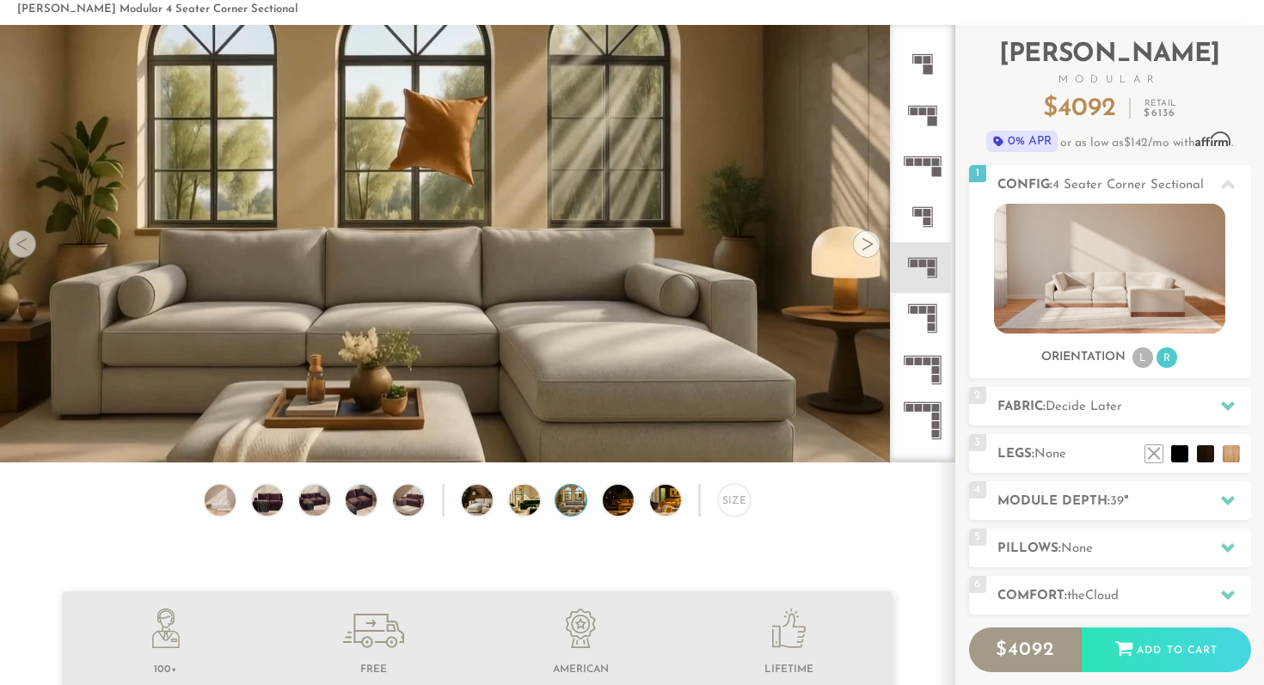
click at [867, 248] on div at bounding box center [867, 244] width 28 height 28
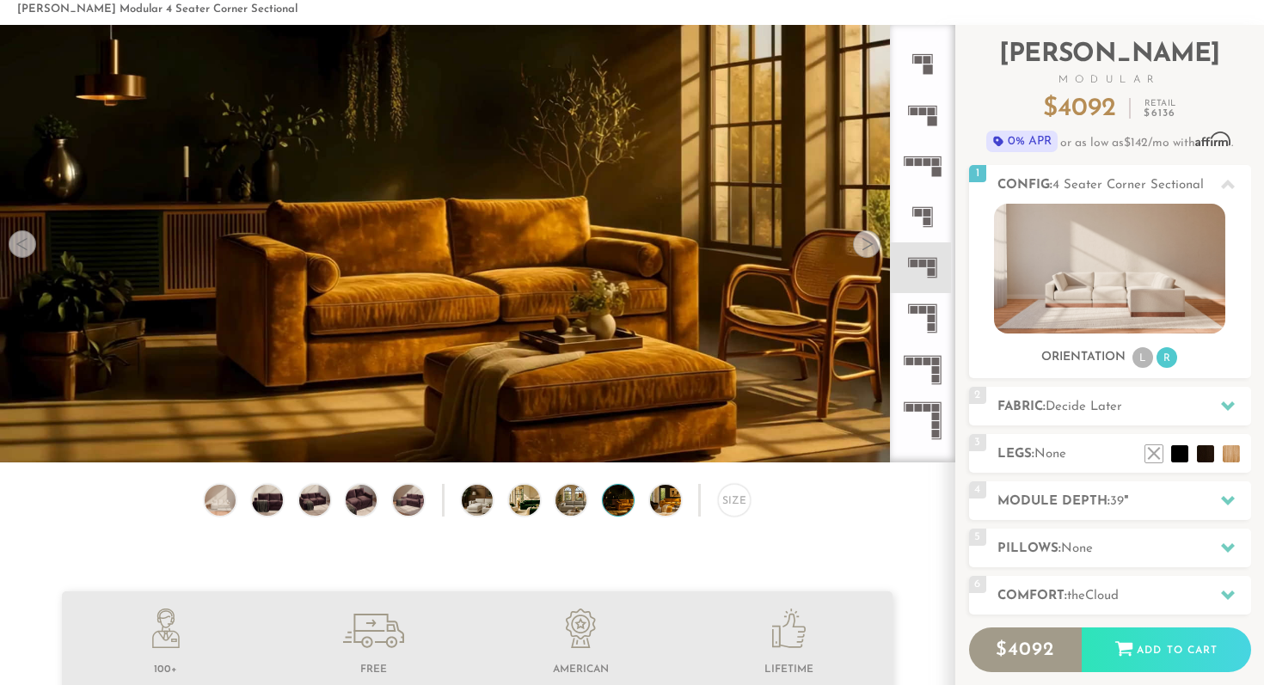
click at [867, 248] on div at bounding box center [867, 244] width 28 height 28
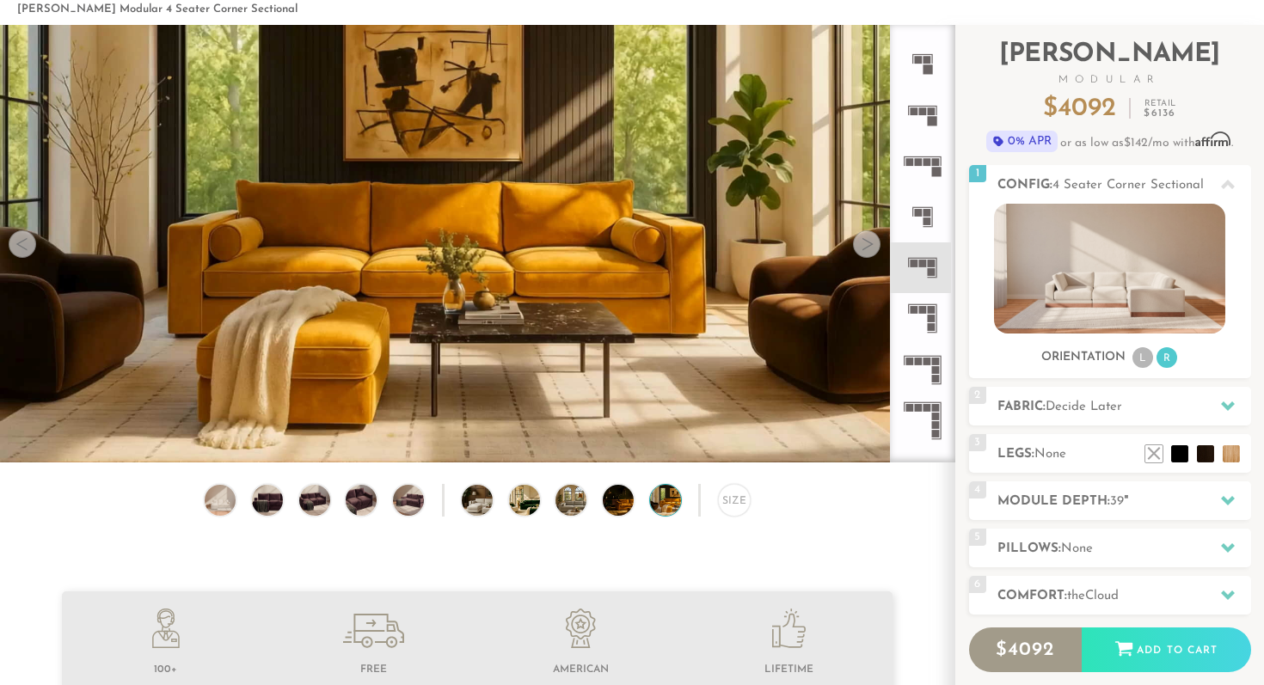
click at [867, 248] on div at bounding box center [867, 244] width 28 height 28
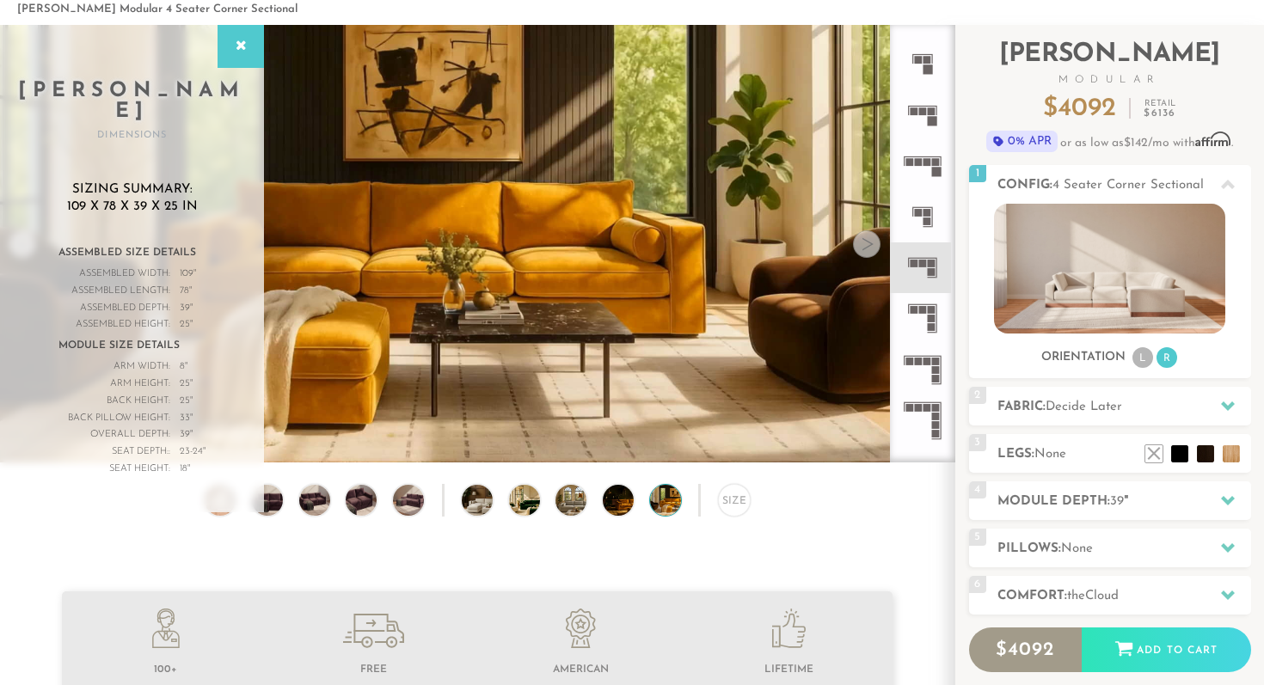
click at [874, 248] on div at bounding box center [867, 244] width 28 height 28
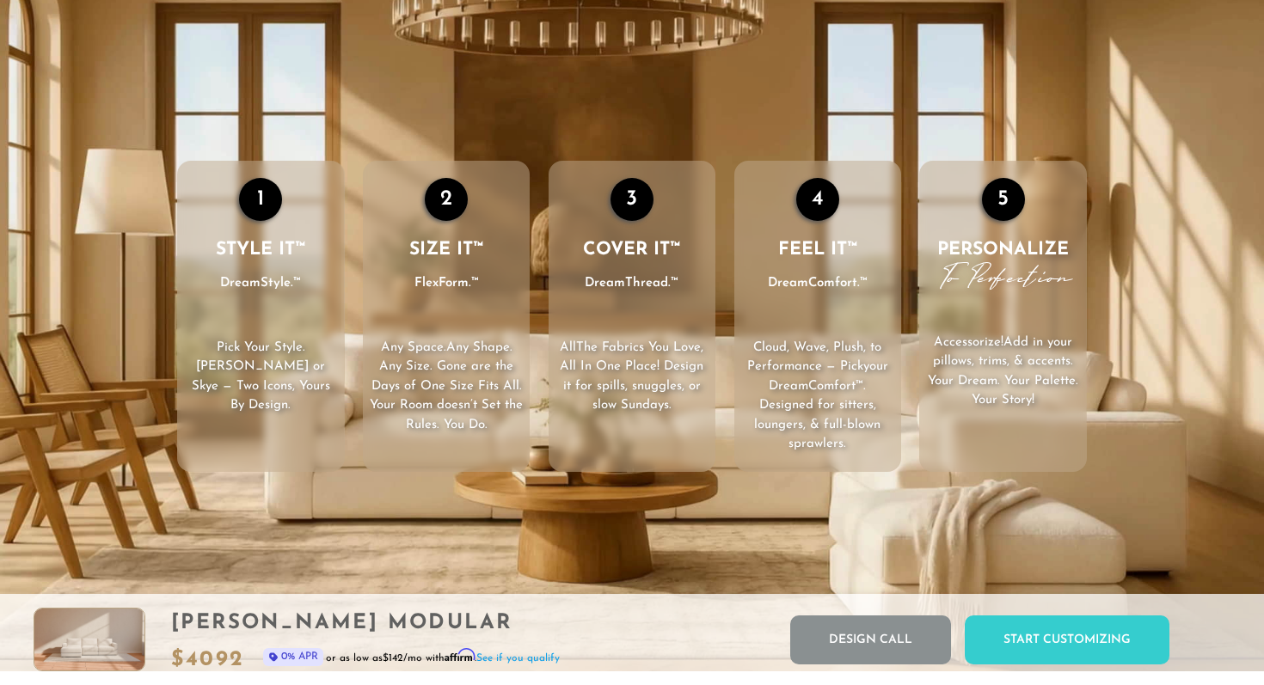
scroll to position [2428, 0]
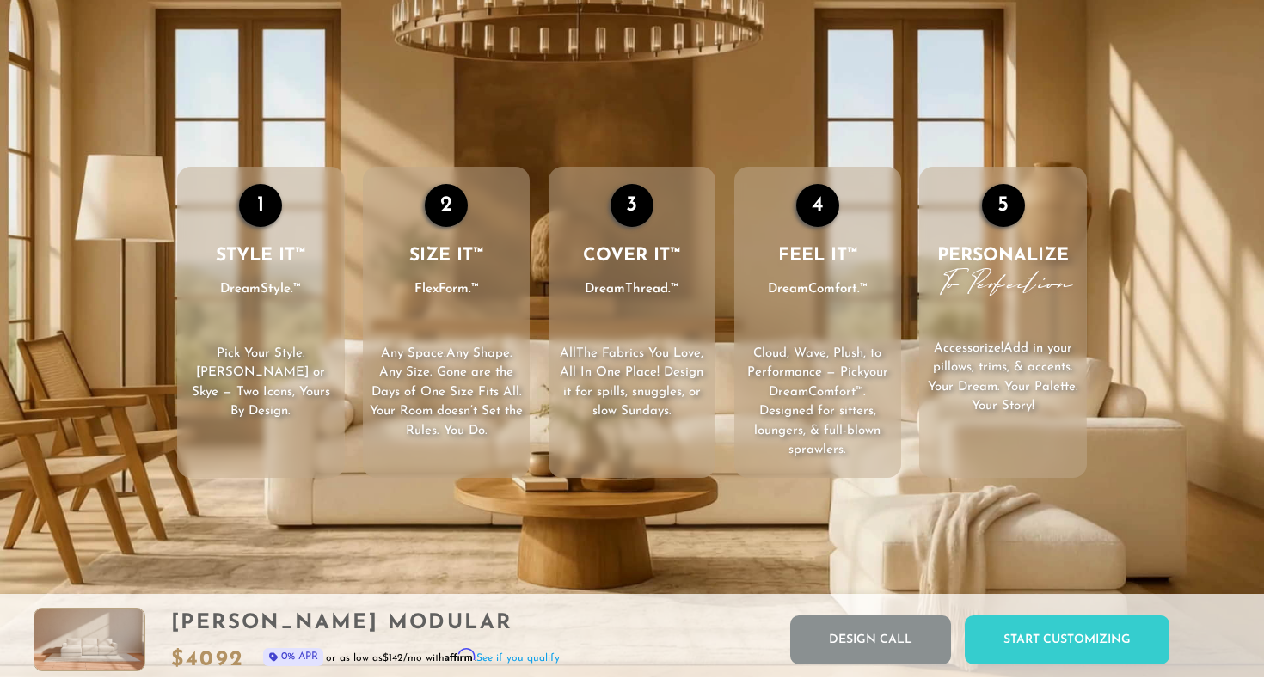
click at [615, 355] on p "All The Fabrics You Love , All In One Place! Design it for spills, snuggles, or…" at bounding box center [632, 383] width 167 height 77
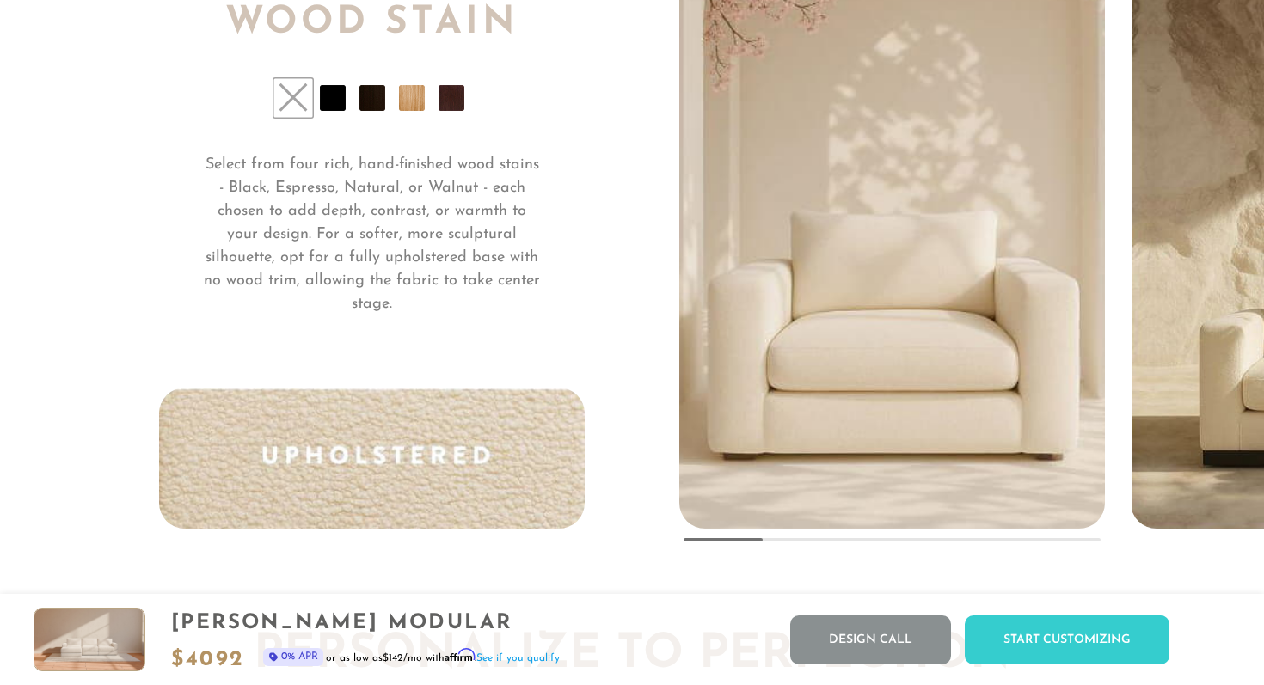
scroll to position [12677, 0]
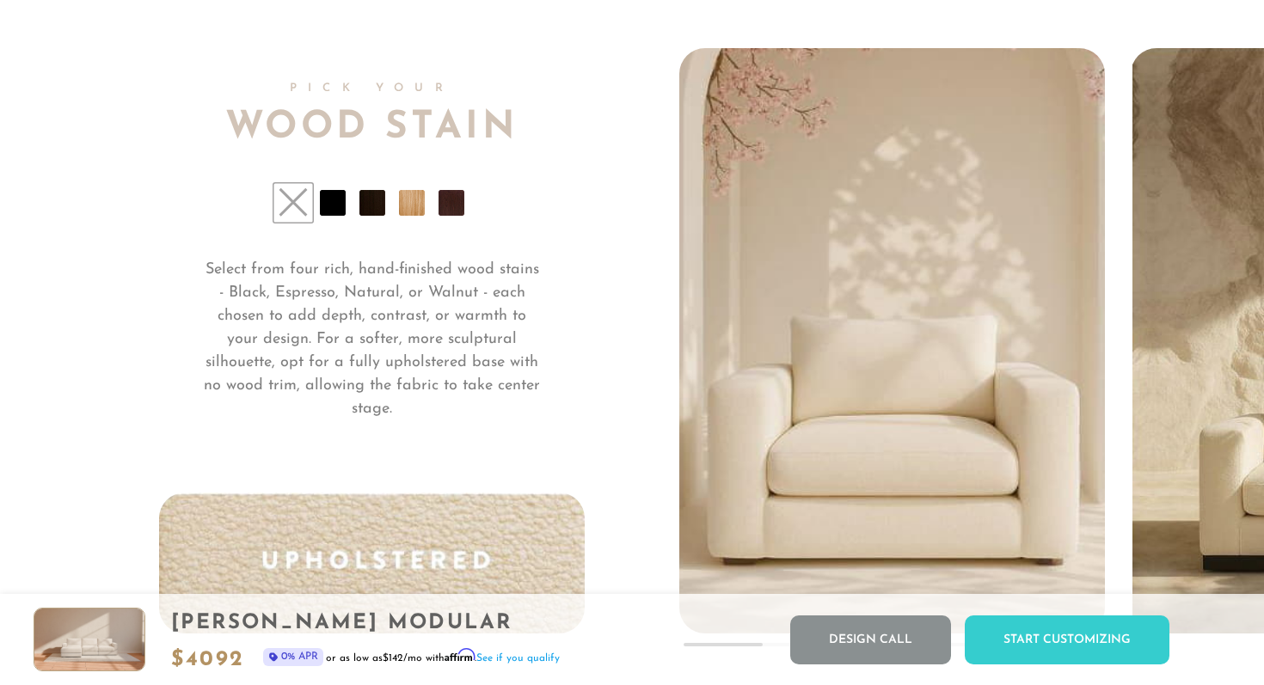
click at [403, 206] on li at bounding box center [412, 203] width 26 height 26
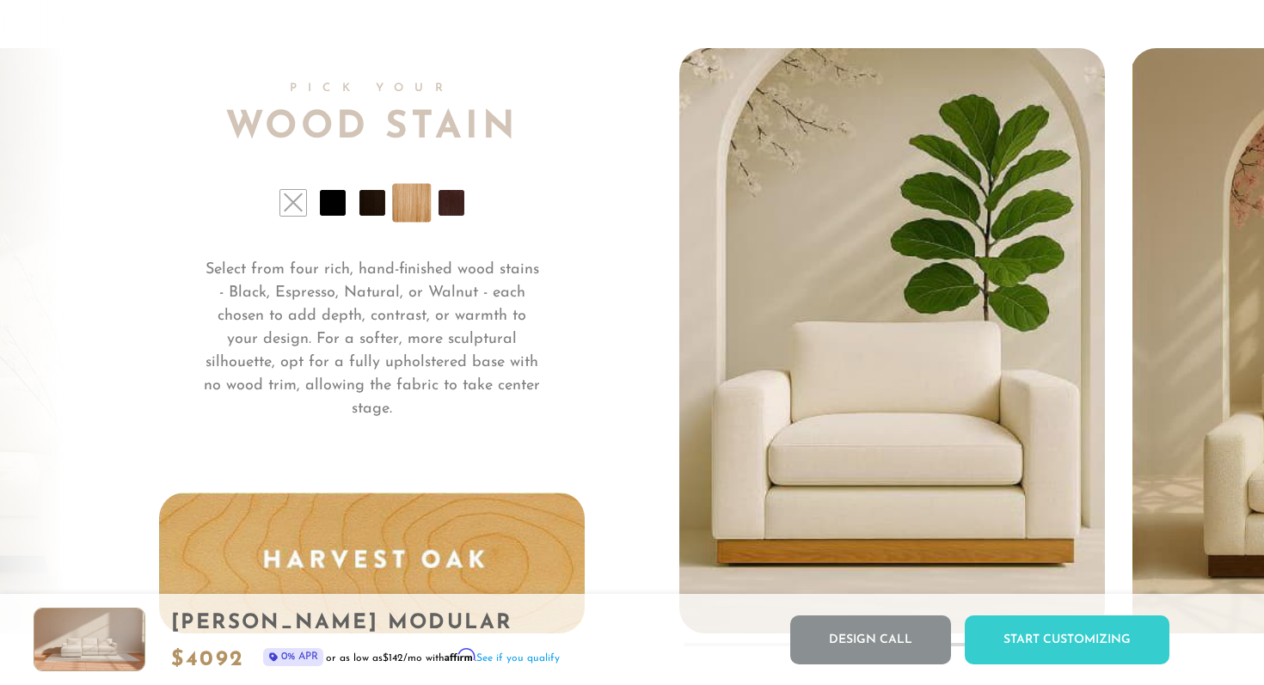
click at [442, 200] on li at bounding box center [452, 203] width 26 height 26
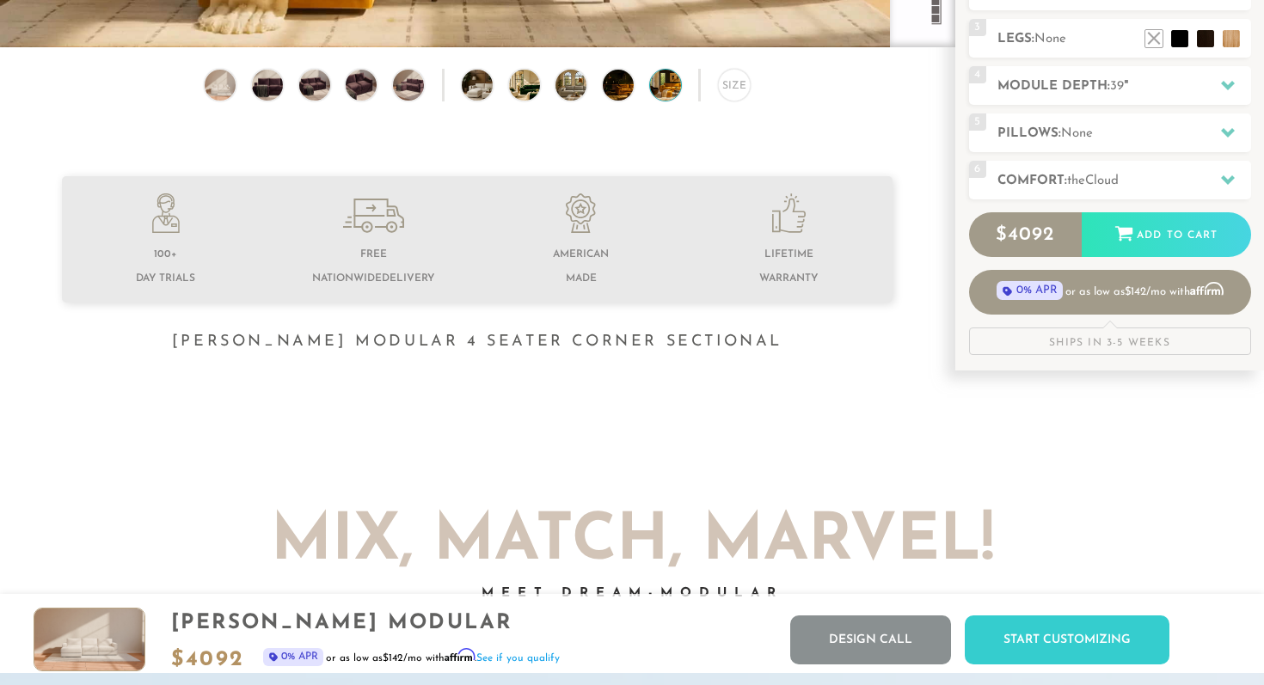
scroll to position [0, 0]
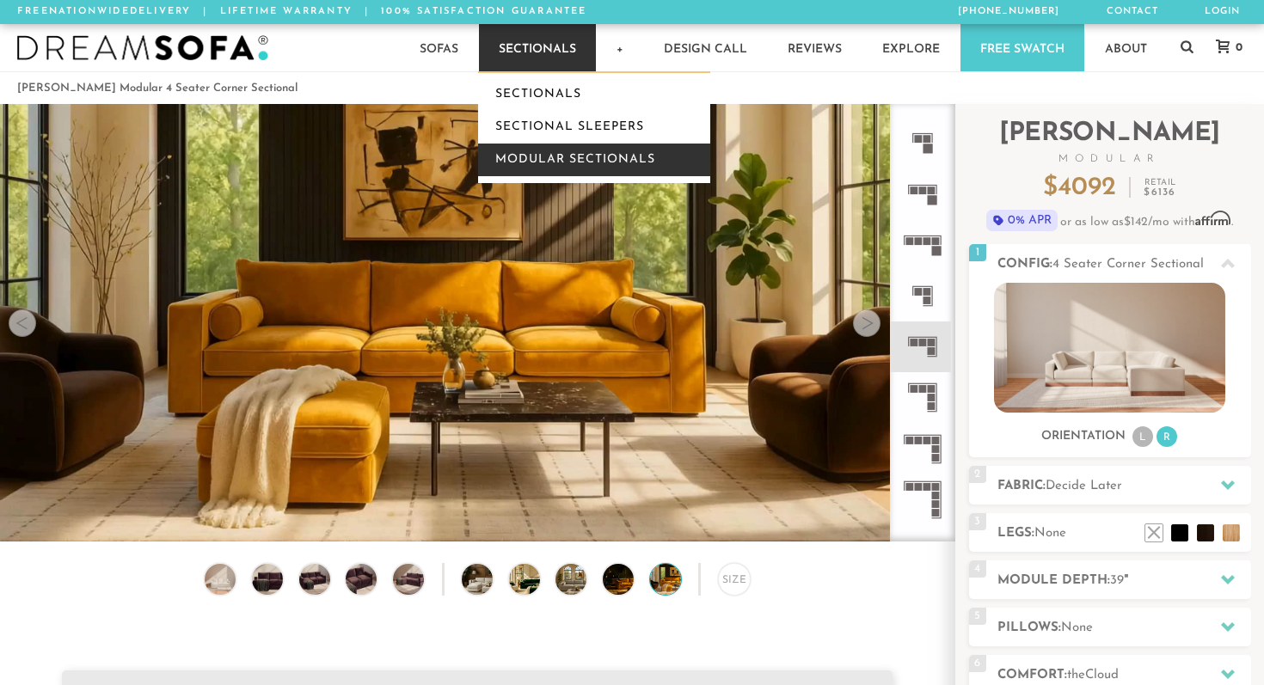
click at [529, 153] on link "Modular Sectionals" at bounding box center [594, 160] width 232 height 33
